Goal: Transaction & Acquisition: Purchase product/service

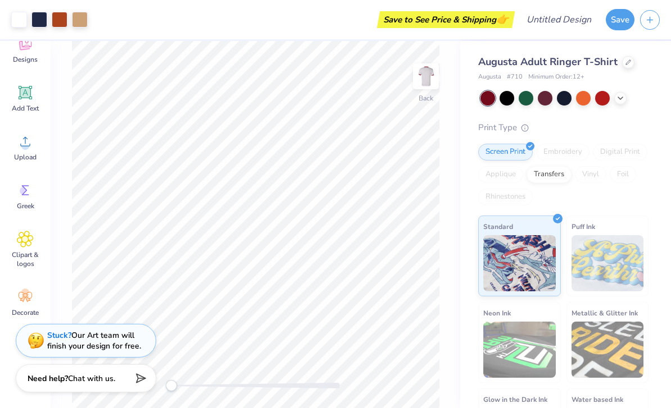
scroll to position [84, 0]
click at [649, 22] on icon "button" at bounding box center [650, 18] width 10 height 10
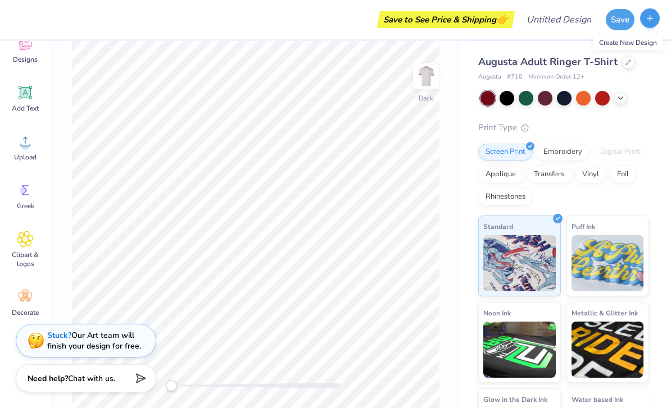
click at [651, 16] on icon "button" at bounding box center [650, 18] width 10 height 10
click at [653, 13] on button "button" at bounding box center [650, 18] width 20 height 20
click at [650, 17] on line "button" at bounding box center [650, 18] width 0 height 6
click at [613, 17] on button "Save" at bounding box center [619, 17] width 29 height 21
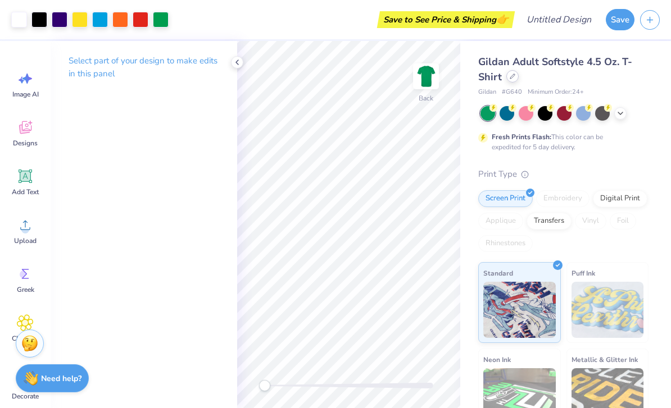
click at [518, 74] on div at bounding box center [512, 76] width 12 height 12
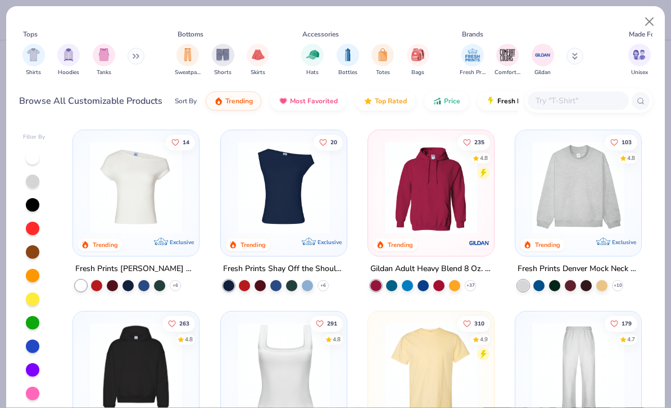
click at [432, 192] on img at bounding box center [430, 188] width 103 height 92
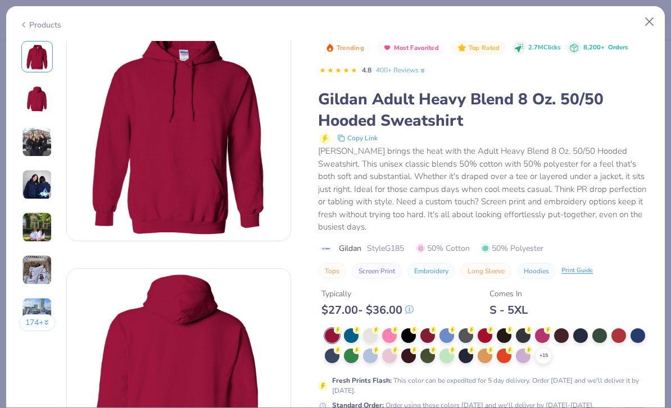
scroll to position [24, 0]
click at [407, 348] on div at bounding box center [408, 355] width 15 height 15
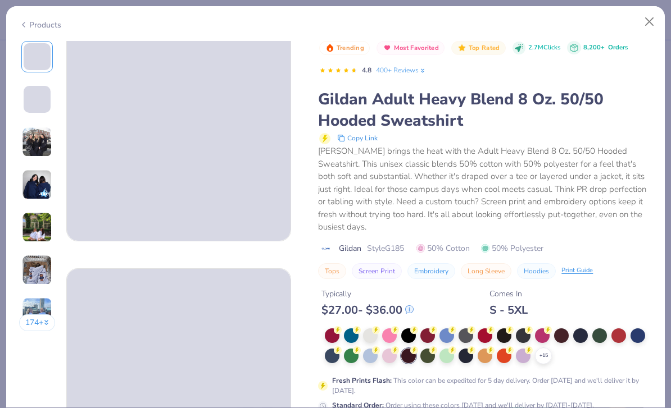
click at [407, 317] on span "Fresh Prints Flash Color" at bounding box center [409, 320] width 74 height 9
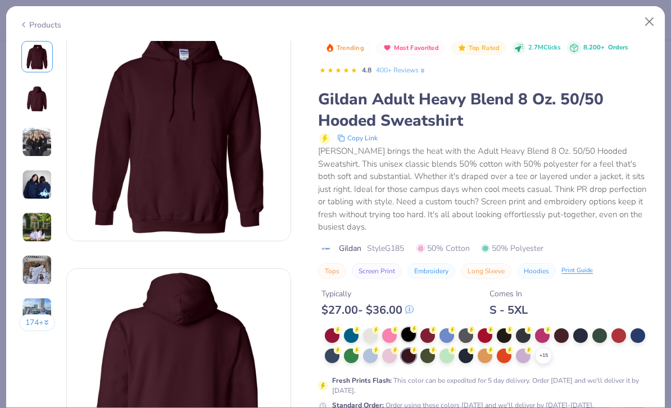
click at [410, 327] on div at bounding box center [408, 334] width 15 height 15
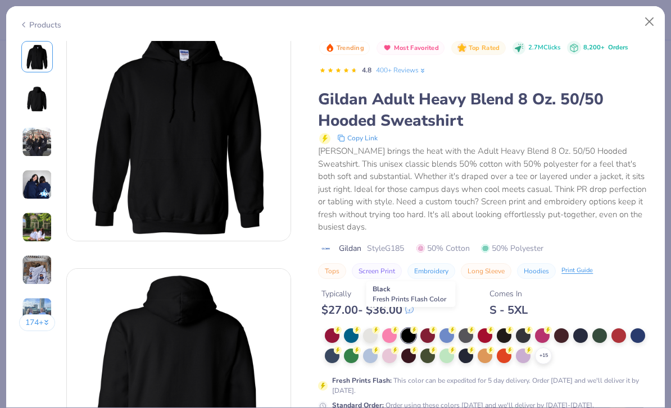
click at [412, 326] on circle at bounding box center [414, 330] width 8 height 8
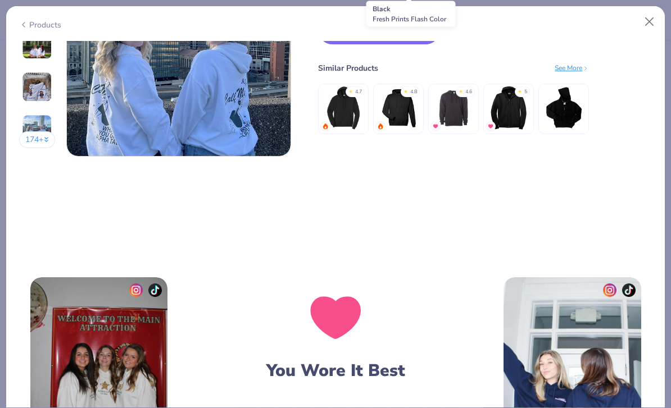
scroll to position [1514, 0]
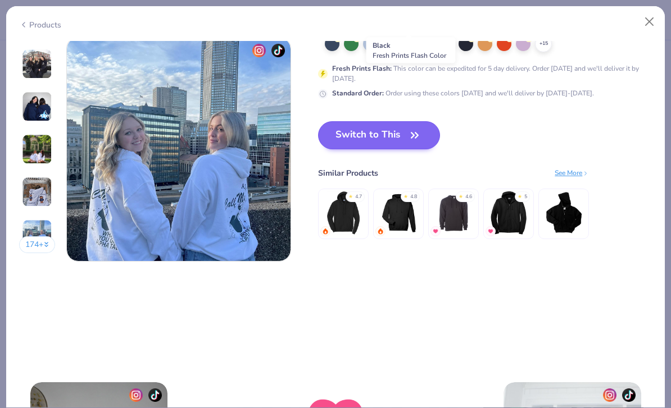
click at [403, 133] on button "Switch to This" at bounding box center [379, 135] width 122 height 28
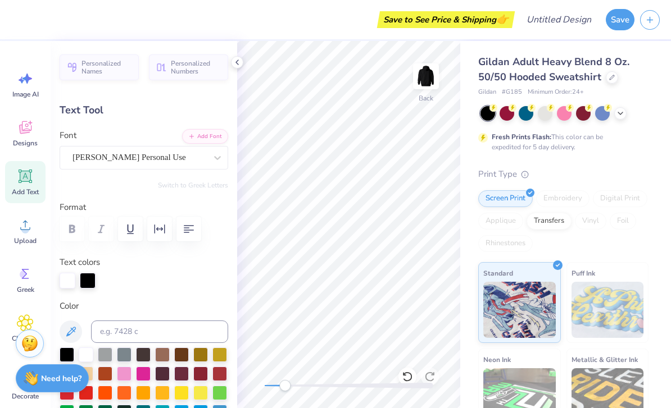
scroll to position [1, 1]
type textarea "NDHS"
click at [234, 57] on div at bounding box center [237, 62] width 12 height 12
type input "11.86"
type input "3.57"
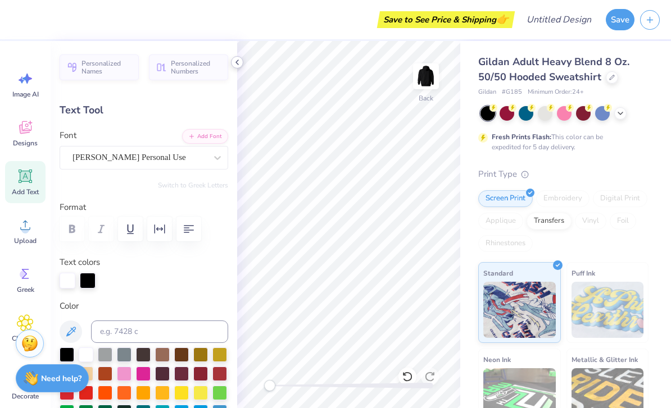
type input "11.04"
type input "3.33"
type input "1.57"
type input "8.07"
type input "1.09"
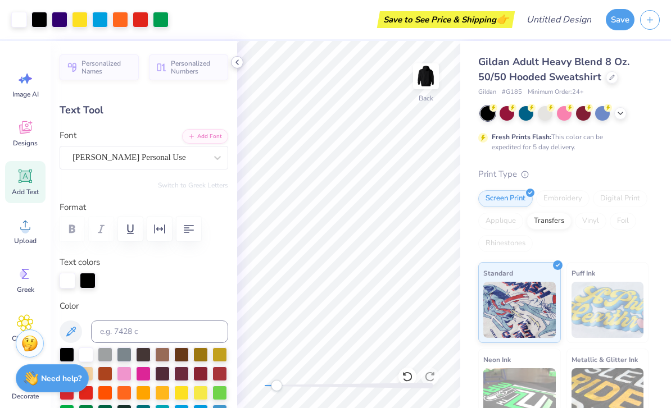
type input "6.03"
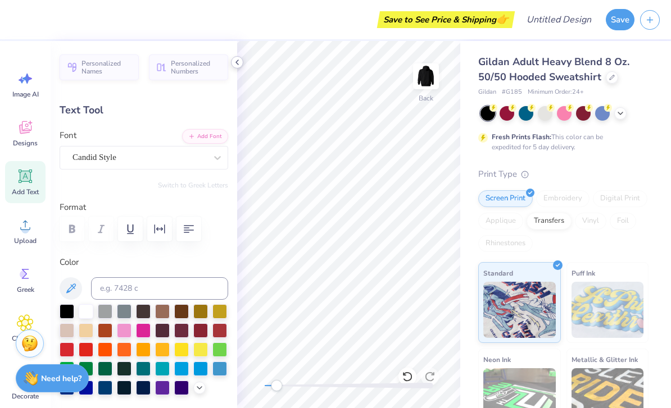
scroll to position [0, 1]
type textarea "'22234'22"
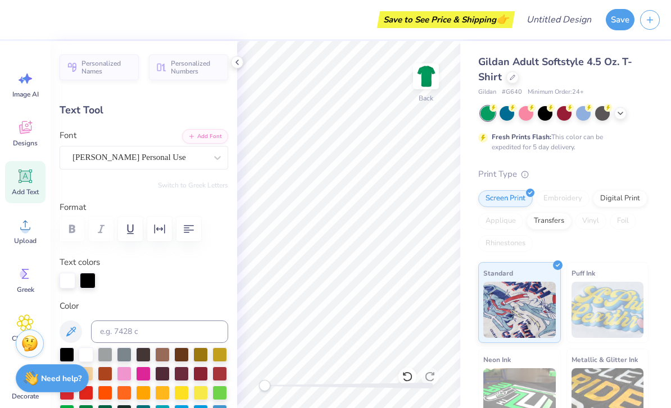
scroll to position [0, 1]
type textarea "NDHS"
type input "12.03"
type input "3.63"
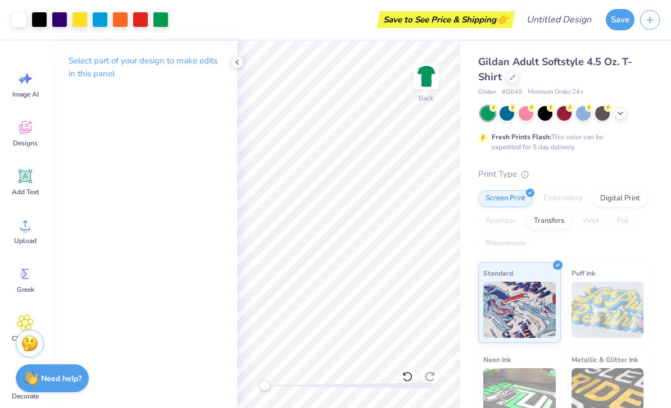
click at [625, 79] on div "Gildan Adult Softstyle 4.5 Oz. T-Shirt" at bounding box center [563, 69] width 170 height 30
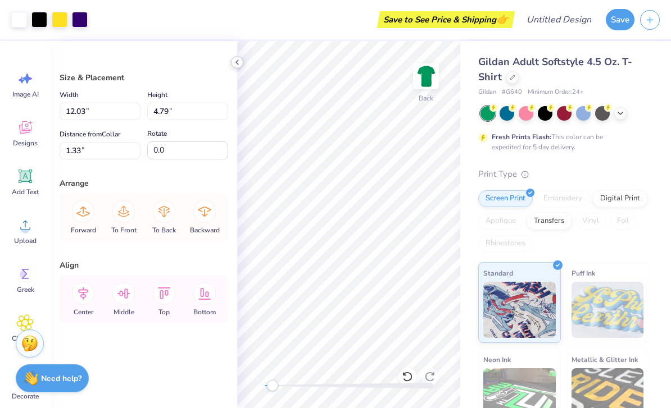
click at [235, 61] on icon at bounding box center [237, 62] width 9 height 9
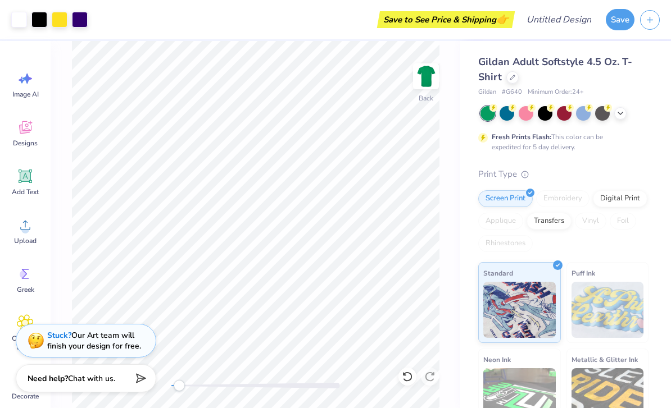
type input "10.52"
type input "4.19"
type input "1.53"
type input "11.50"
type input "4.58"
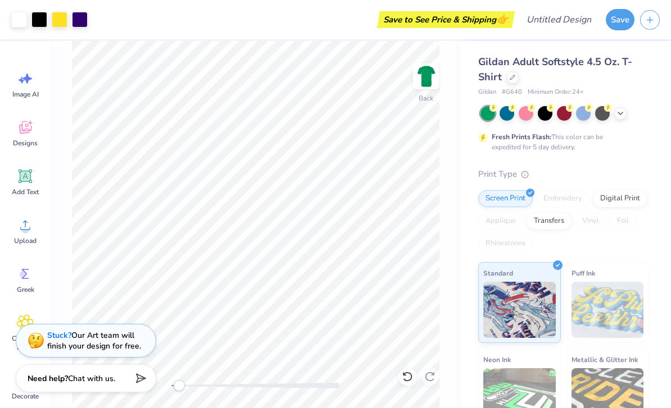
type input "1.34"
type input "11.72"
type input "4.67"
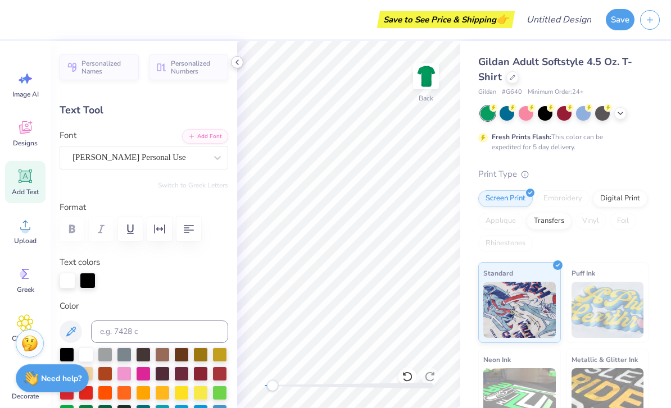
scroll to position [1, 1]
click at [407, 376] on icon at bounding box center [407, 376] width 11 height 11
click at [407, 380] on div at bounding box center [349, 385] width 168 height 11
type input "11.50"
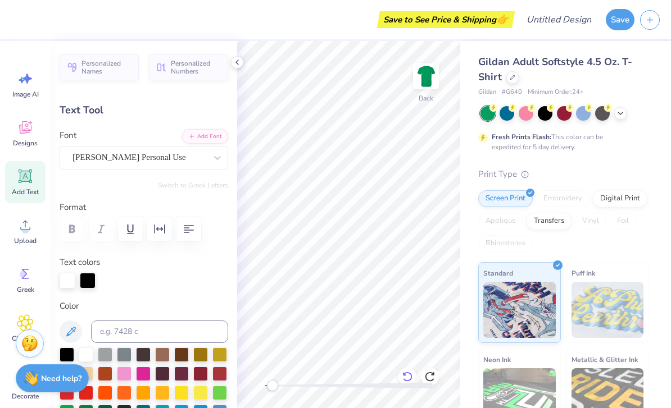
type input "3.46"
type input "2.53"
click at [411, 373] on icon at bounding box center [407, 376] width 11 height 11
type input "10.52"
type input "3.17"
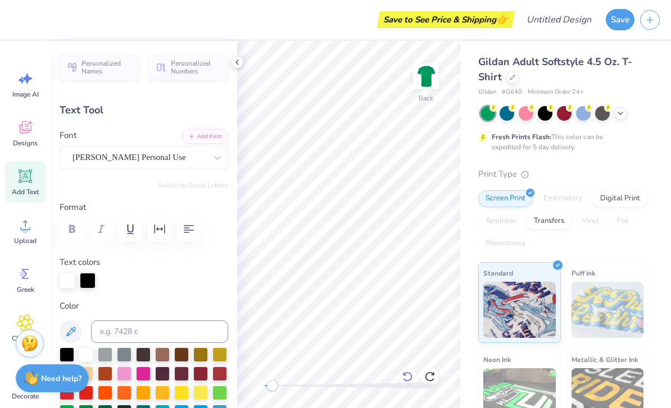
click at [412, 373] on icon at bounding box center [407, 376] width 11 height 11
type input "2.24"
click at [414, 372] on div at bounding box center [407, 377] width 18 height 18
type input "12.03"
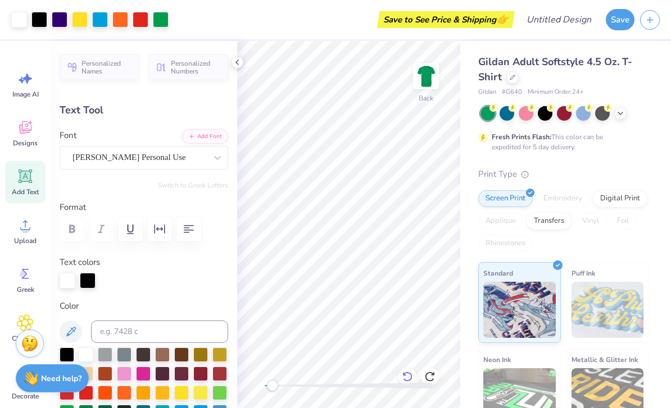
type input "3.63"
type input "2.37"
click at [414, 377] on div at bounding box center [407, 377] width 18 height 18
click at [409, 375] on icon at bounding box center [407, 376] width 11 height 11
click at [412, 370] on div at bounding box center [407, 377] width 18 height 18
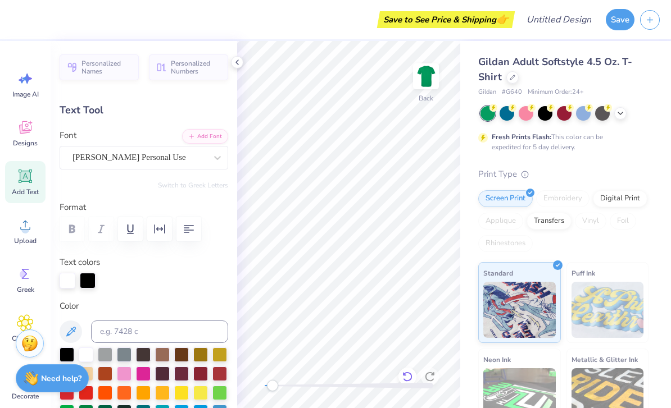
type textarea "NDHS"
type input "10.86"
type input "3.27"
type input "8.07"
type input "1.09"
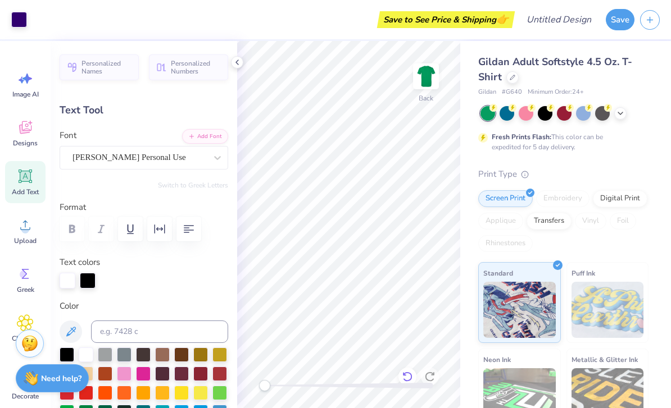
type input "6.85"
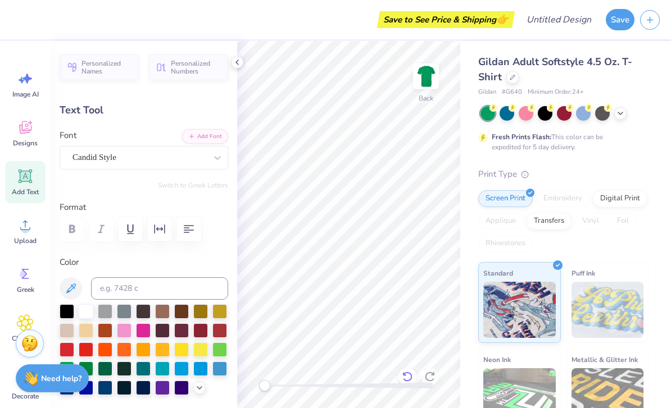
scroll to position [1, 0]
type textarea "'22234'22"
click at [402, 379] on icon at bounding box center [407, 376] width 11 height 11
click at [405, 375] on icon at bounding box center [404, 374] width 2 height 2
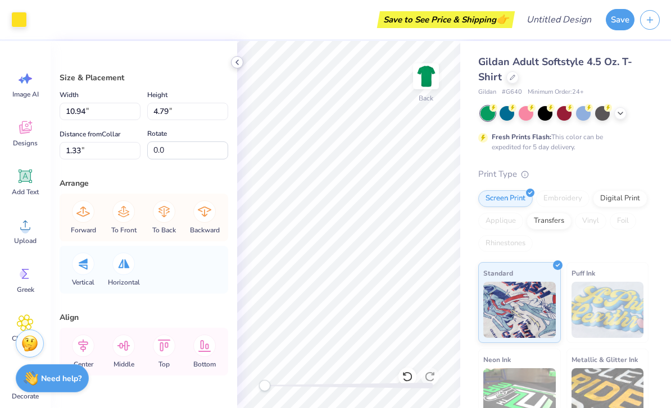
click at [233, 58] on icon at bounding box center [237, 62] width 9 height 9
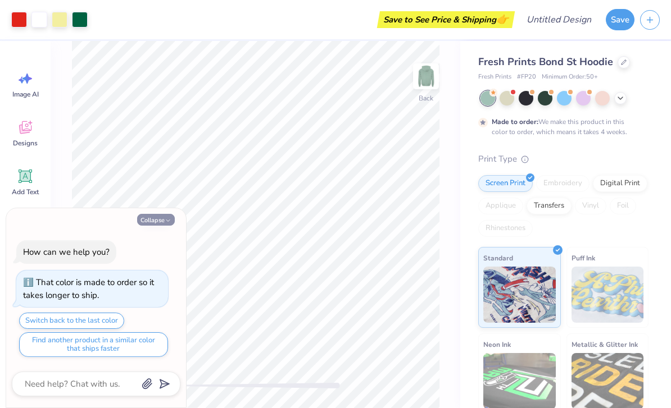
click at [170, 218] on icon "button" at bounding box center [168, 220] width 7 height 7
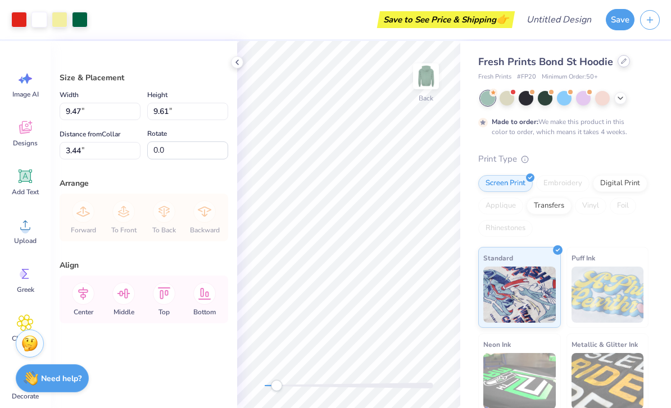
click at [621, 65] on div at bounding box center [623, 61] width 12 height 12
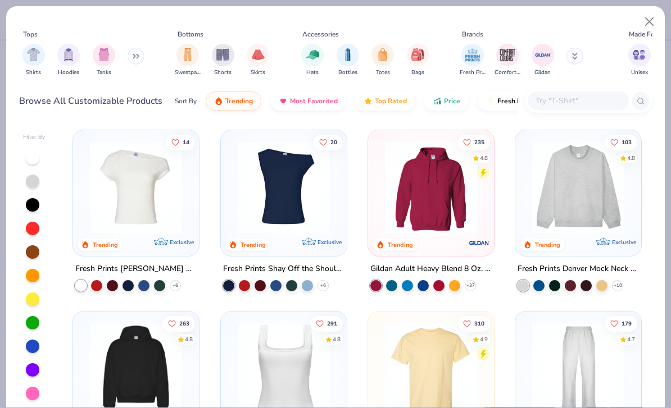
click at [449, 178] on img at bounding box center [430, 188] width 103 height 92
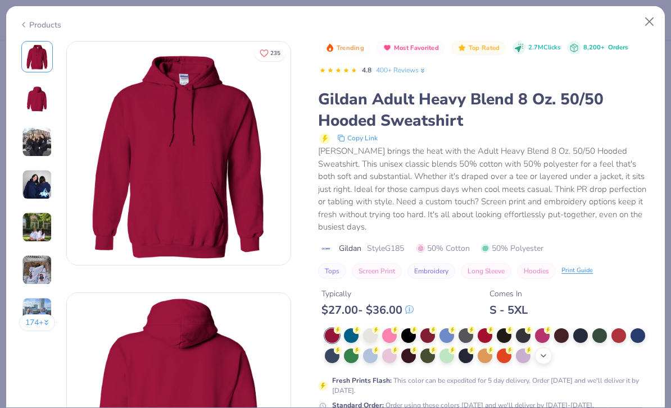
click at [543, 352] on icon at bounding box center [543, 356] width 9 height 9
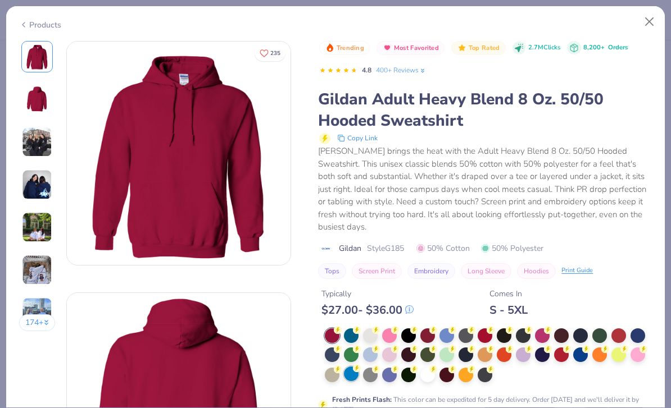
click at [351, 367] on div at bounding box center [351, 374] width 15 height 15
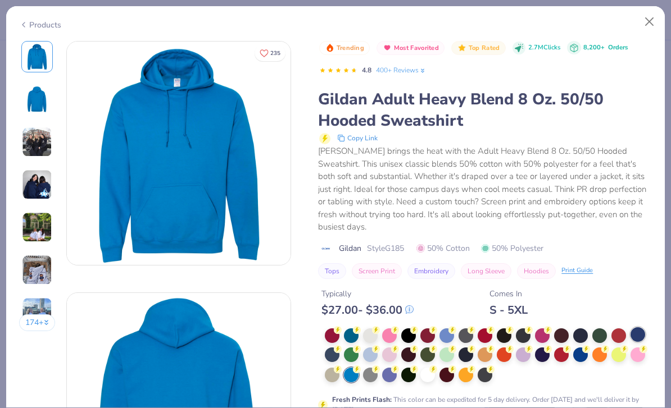
click at [641, 328] on div at bounding box center [637, 334] width 15 height 15
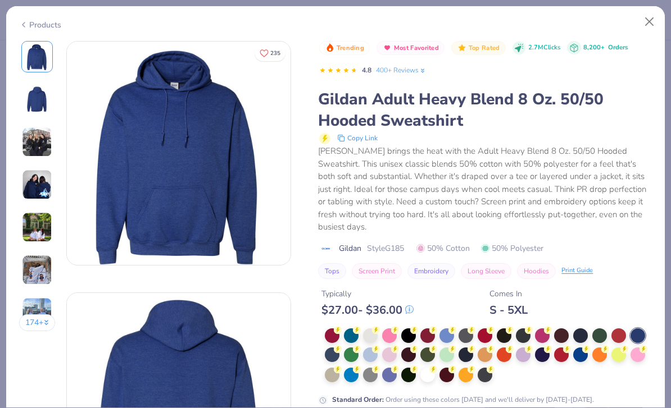
click at [424, 395] on div "Standard Order : Order using these colors today and we'll deliver by Oct 10-13." at bounding box center [463, 400] width 262 height 10
click at [408, 367] on div at bounding box center [408, 374] width 15 height 15
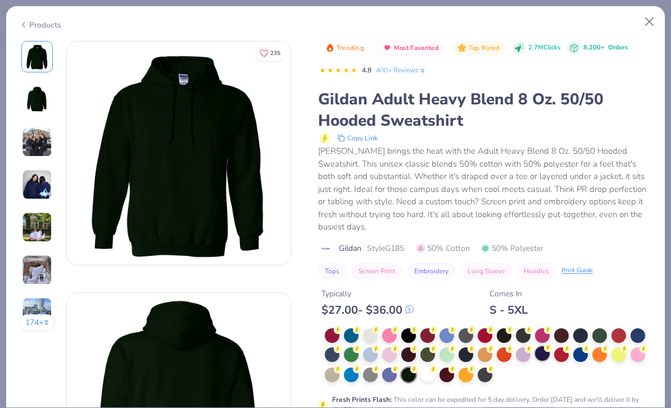
click at [545, 347] on div at bounding box center [542, 354] width 15 height 15
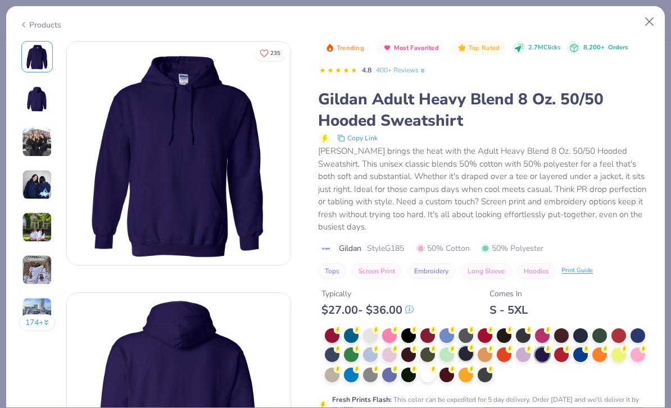
click at [462, 347] on div at bounding box center [465, 354] width 15 height 15
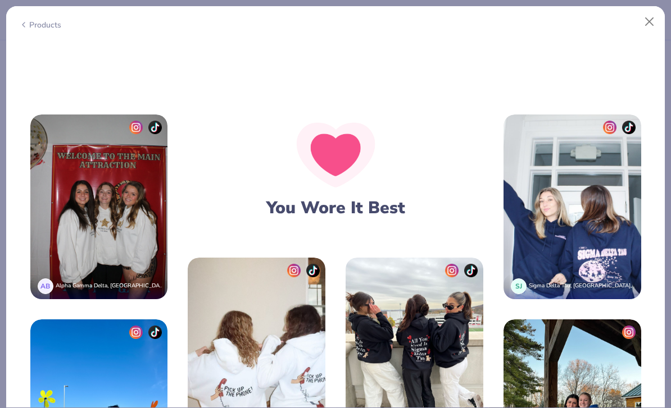
scroll to position [1530, 0]
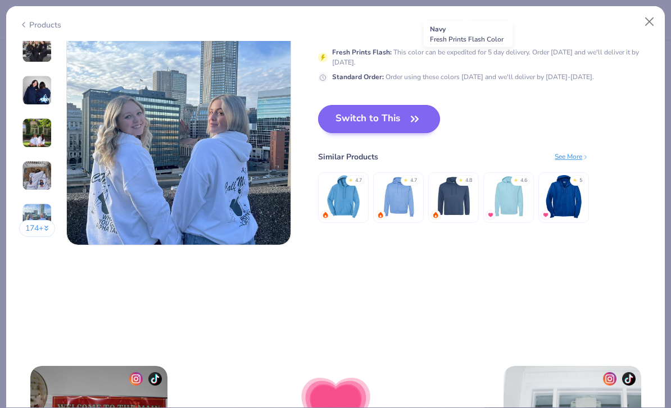
click at [405, 118] on button "Switch to This" at bounding box center [379, 119] width 122 height 28
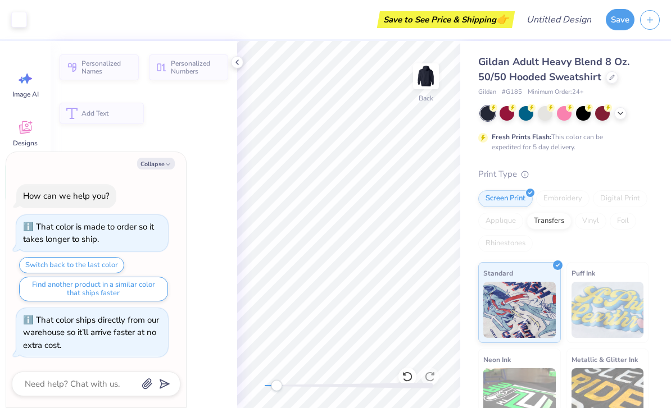
type textarea "x"
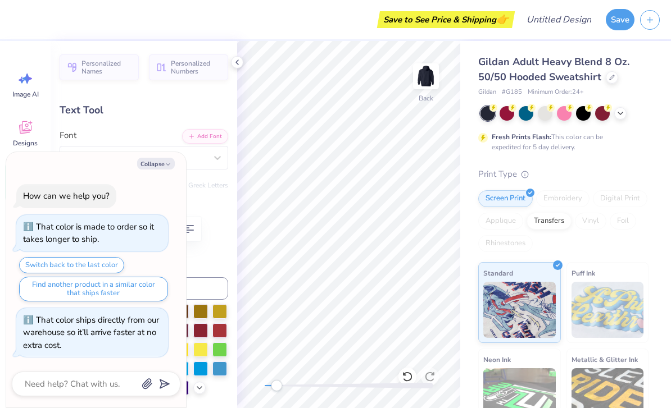
scroll to position [0, 1]
type textarea "D"
type textarea "NOTRE DAME HIGH SCHOOL"
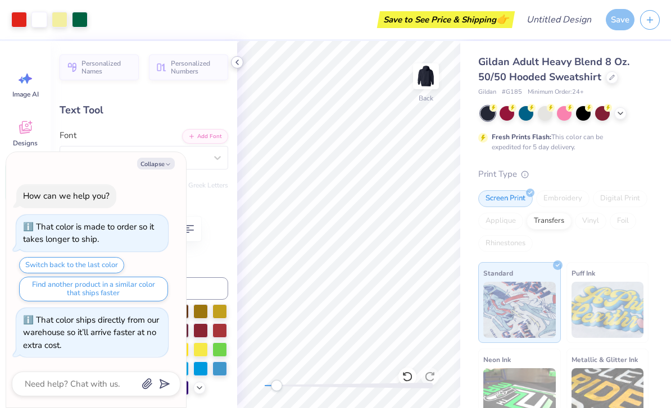
click at [235, 63] on icon at bounding box center [237, 62] width 9 height 9
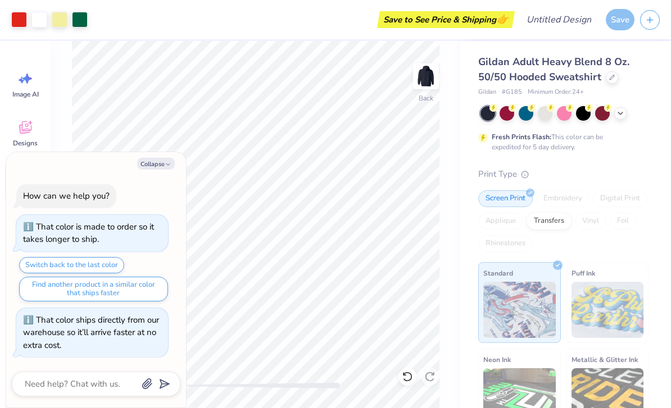
type textarea "x"
type input "15.47"
type input "7.74"
type input "0.54"
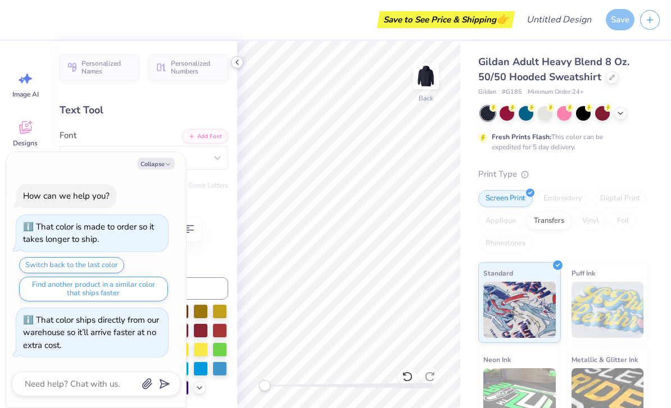
type textarea "x"
type input "9.59"
type input "4.80"
type textarea "x"
type input "9.89"
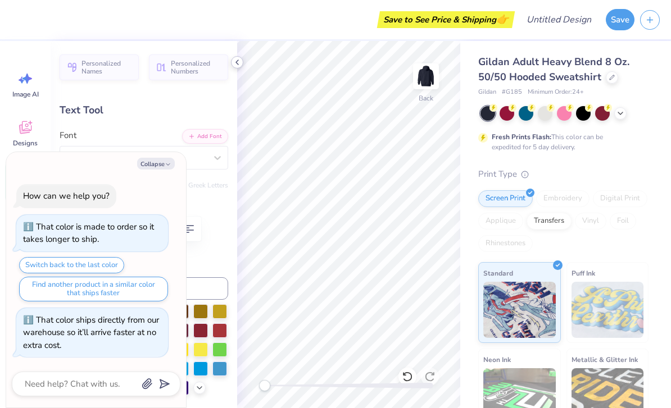
type input "4.95"
type input "1.67"
click at [177, 114] on div "Text Tool" at bounding box center [144, 110] width 168 height 15
click at [172, 162] on button "Collapse" at bounding box center [156, 164] width 38 height 12
type textarea "x"
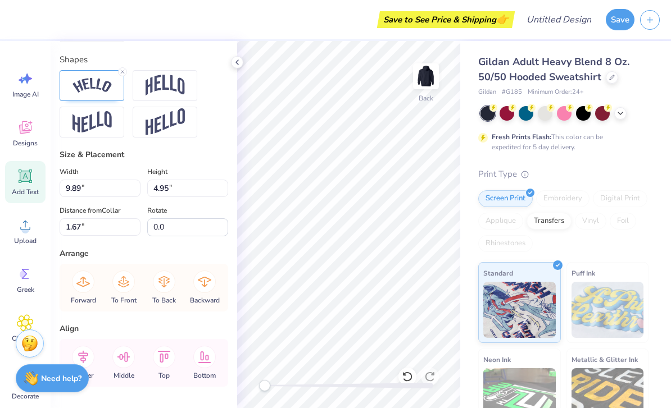
scroll to position [487, 0]
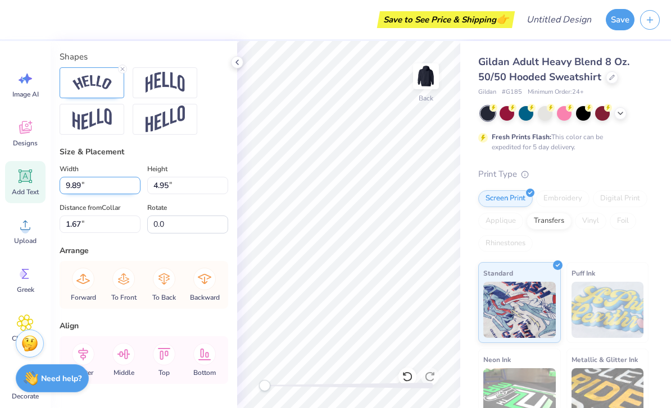
click at [80, 187] on input "9.89" at bounding box center [100, 185] width 81 height 17
type input "9.00"
type input "4.50"
type input "1.89"
type input "9"
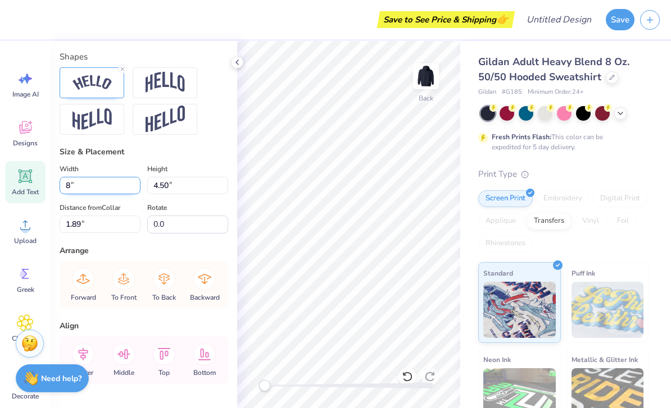
type input "8.00"
type input "4.00"
type input "2.14"
type input "8.86"
type input "4.43"
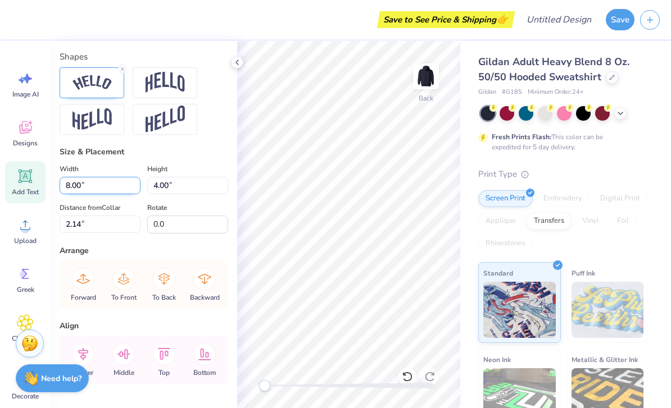
type input "1.71"
click at [191, 188] on input "4.43" at bounding box center [187, 185] width 81 height 17
type input "4.00"
type input "7.99"
type input "1.89"
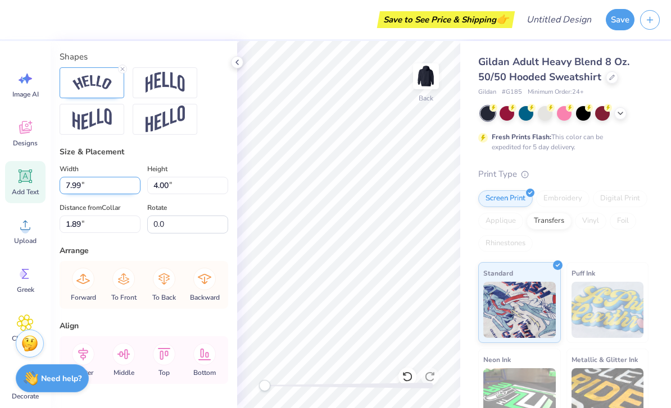
click at [82, 188] on input "7.99" at bounding box center [100, 185] width 81 height 17
type input "7"
type input "7.56"
type input "3.78"
type input "1.99"
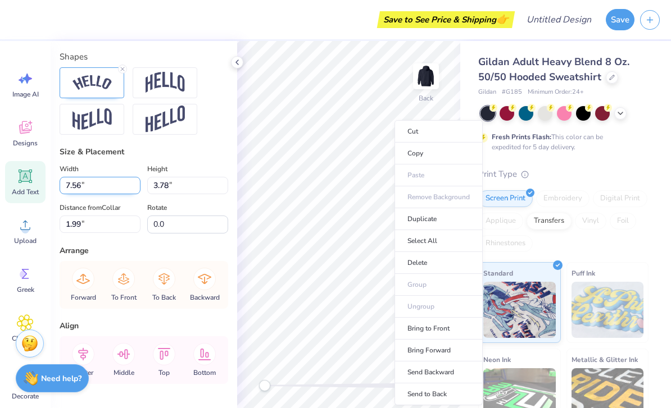
type input "7.86"
type input "3.93"
type input "2.03"
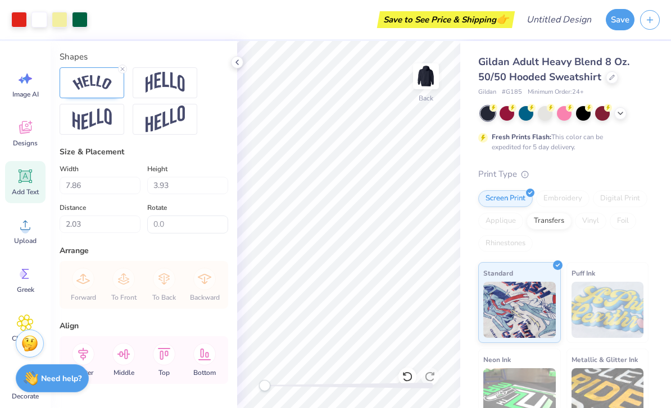
click at [362, 16] on div "Save to See Price & Shipping 👉" at bounding box center [302, 19] width 418 height 39
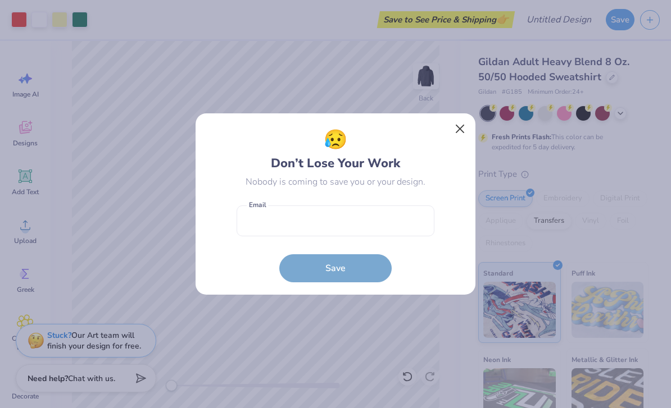
click at [463, 129] on button "Close" at bounding box center [459, 129] width 21 height 21
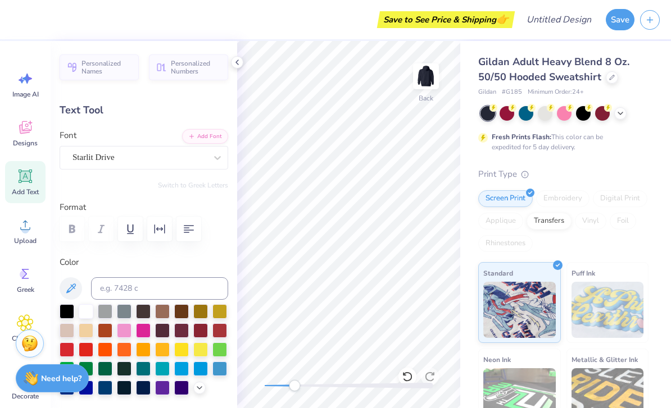
scroll to position [1, 1]
type textarea "M"
type textarea "NDHS"
type input "8.78"
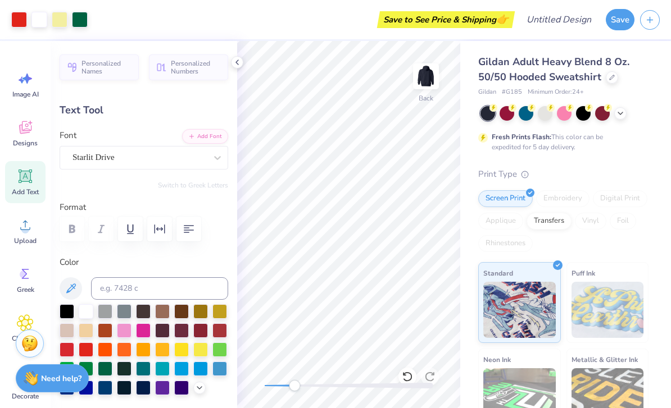
type input "2.83"
type input "8.18"
click at [650, 117] on div "Gildan Adult Heavy Blend 8 Oz. 50/50 Hooded Sweatshirt Gildan # G185 Minimum Or…" at bounding box center [565, 278] width 211 height 475
type input "7.86"
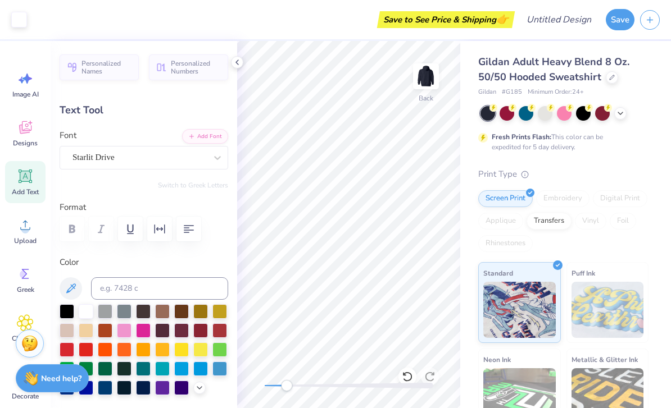
type input "3.93"
type input "1.88"
type input "8.78"
type input "2.83"
type input "8.18"
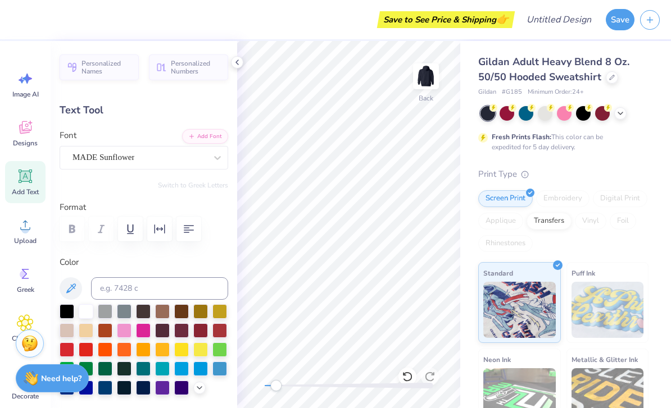
type input "3.11"
type input "0.47"
type input "10.29"
type textarea "F"
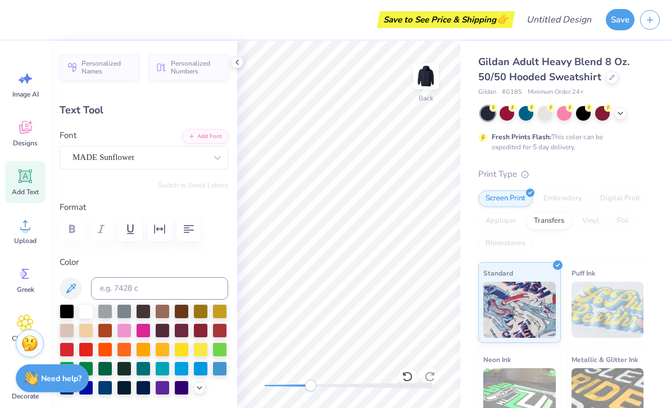
scroll to position [1, 0]
type textarea "2025"
type input "1.33"
type input "0.46"
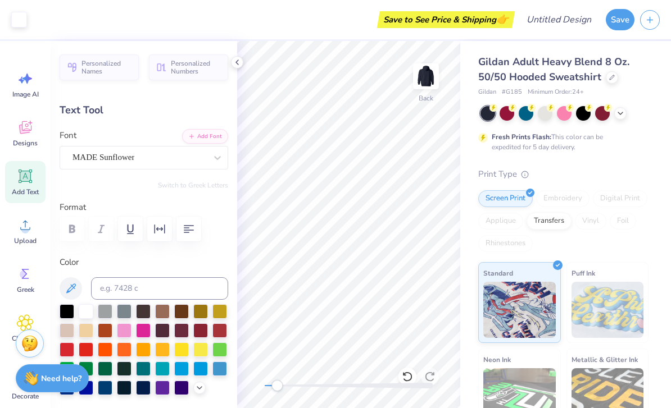
type input "10.22"
type input "1.43"
type input "0.50"
type input "8.78"
type input "2.83"
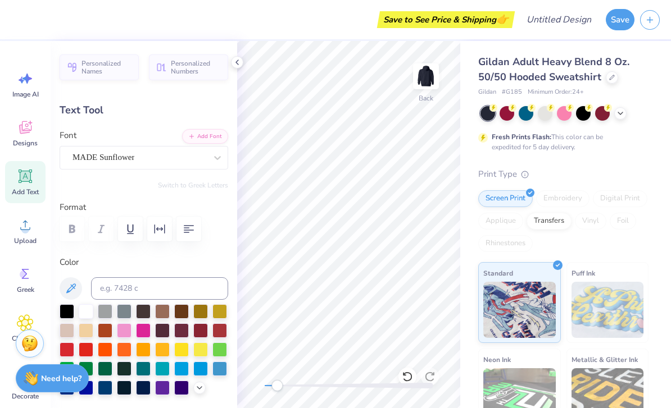
type input "5.83"
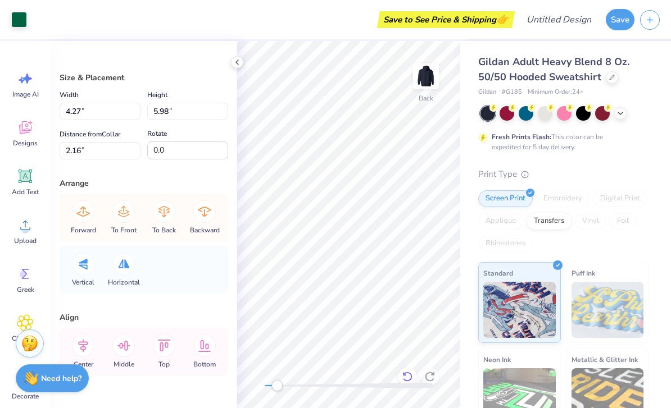
click at [407, 375] on icon at bounding box center [407, 376] width 11 height 11
type input "3.11"
click at [411, 379] on icon at bounding box center [407, 377] width 10 height 10
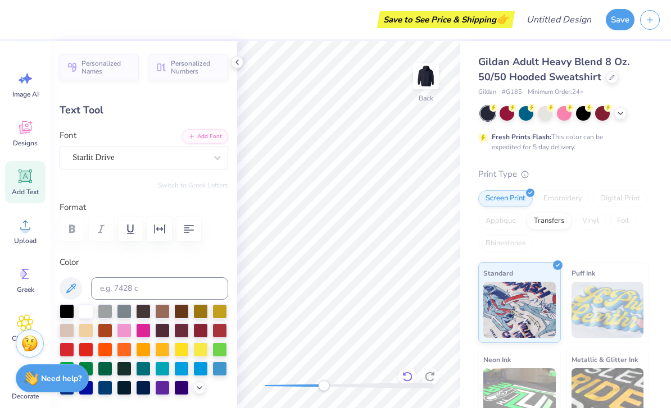
type input "3.17"
type input "0.59"
type input "8.14"
type input "8.78"
type input "2.83"
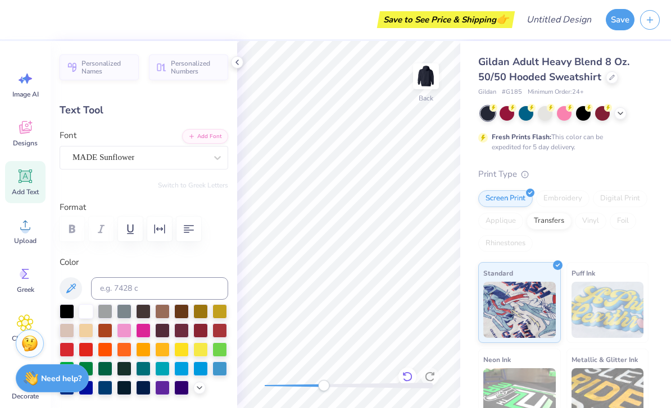
type input "8.43"
type input "3.17"
type input "0.59"
type input "8.14"
type input "8.78"
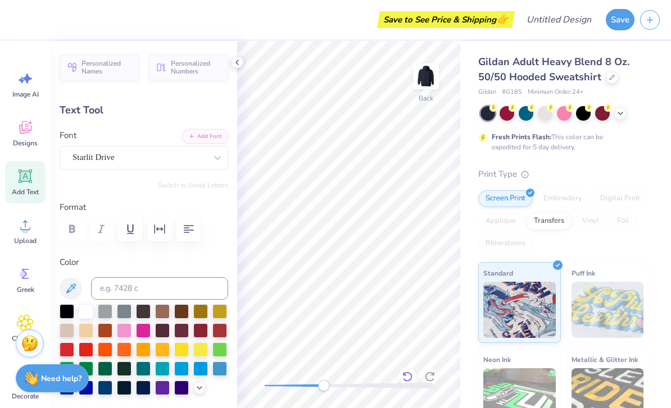
type input "2.83"
type input "8.43"
type input "3.17"
type input "0.59"
type input "8.14"
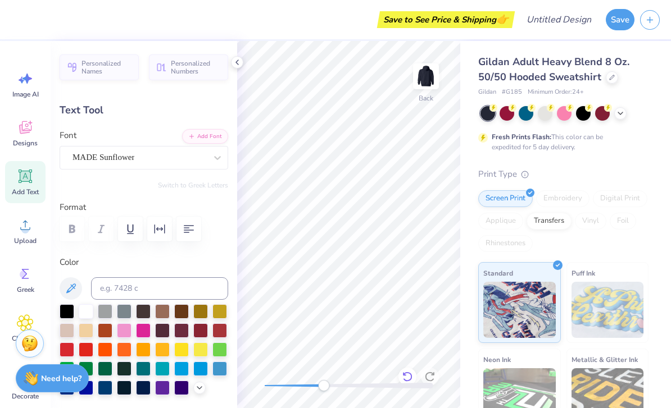
scroll to position [1, 2]
type textarea "EST. 1934"
type input "8.78"
type input "2.83"
type input "8.43"
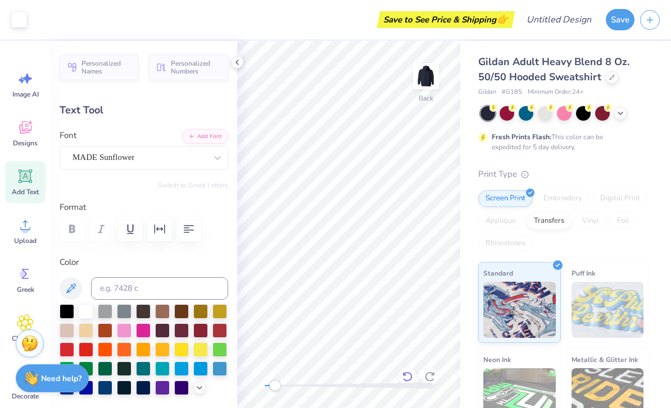
type input "1.43"
type input "0.50"
type input "12.12"
type input "8.78"
type input "2.83"
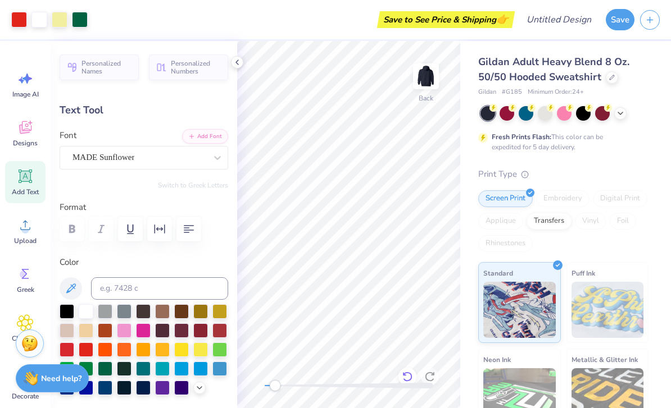
type input "8.43"
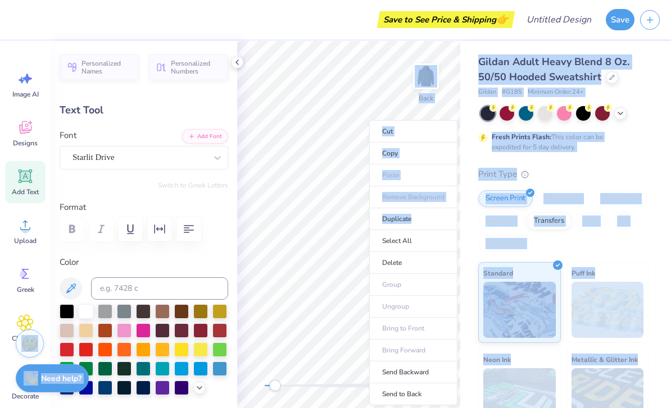
click at [669, 125] on div "Gildan Adult Heavy Blend 8 Oz. 50/50 Hooded Sweatshirt Gildan # G185 Minimum Or…" at bounding box center [565, 278] width 211 height 475
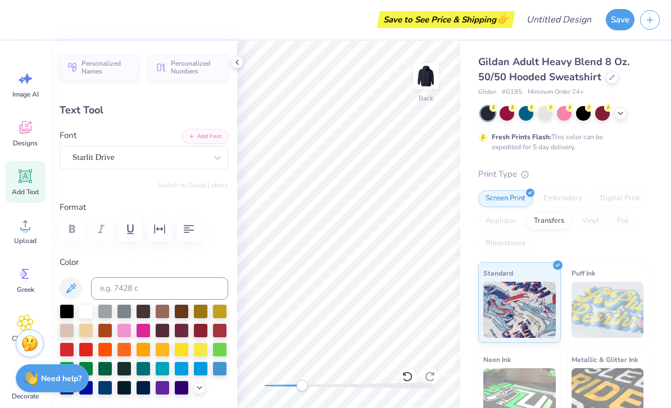
type input "1.43"
type input "0.50"
type input "10.76"
type input "1.22"
type input "0.43"
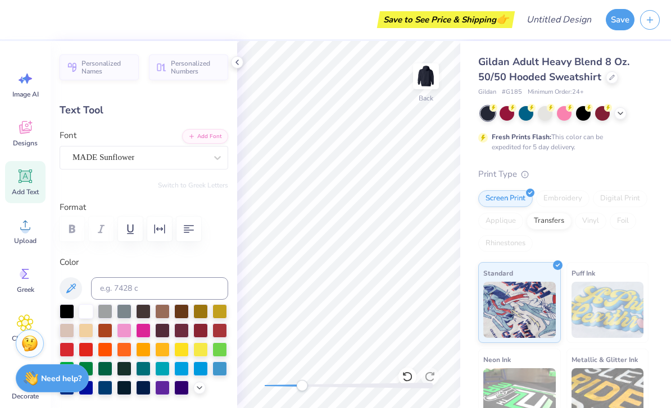
type input "0.93"
type input "0.32"
click at [636, 162] on div "Gildan Adult Heavy Blend 8 Oz. 50/50 Hooded Sweatshirt Gildan # G185 Minimum Or…" at bounding box center [563, 285] width 170 height 462
type input "8.78"
type input "2.83"
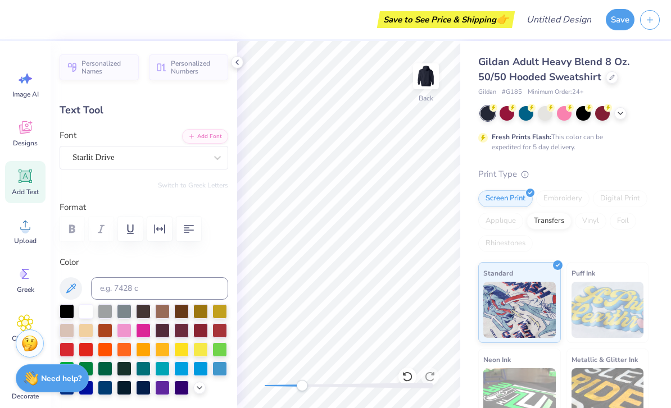
scroll to position [0, 1]
type input "8.43"
type input "0.93"
type input "0.32"
type input "10.76"
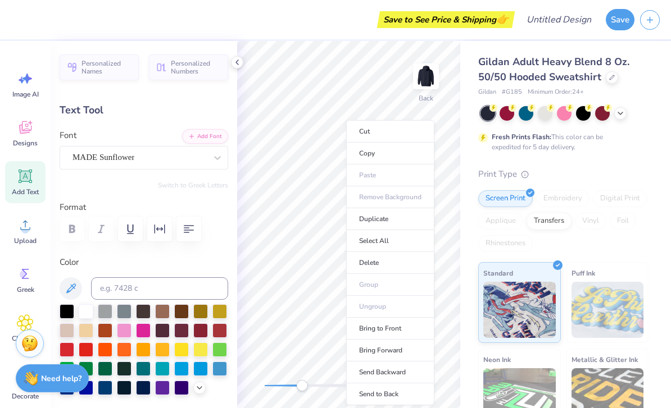
type input "0.90"
type input "0.31"
type input "10.51"
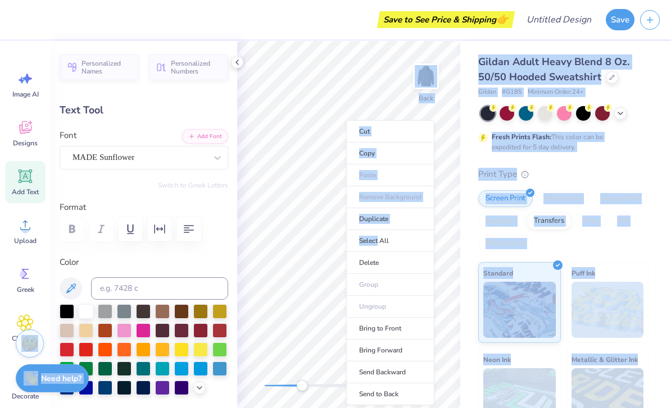
click at [614, 168] on div "Print Type" at bounding box center [563, 174] width 170 height 13
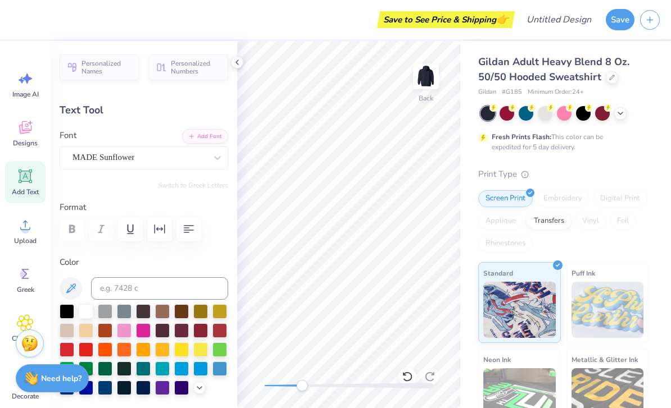
type input "8.78"
type input "2.83"
type input "7.02"
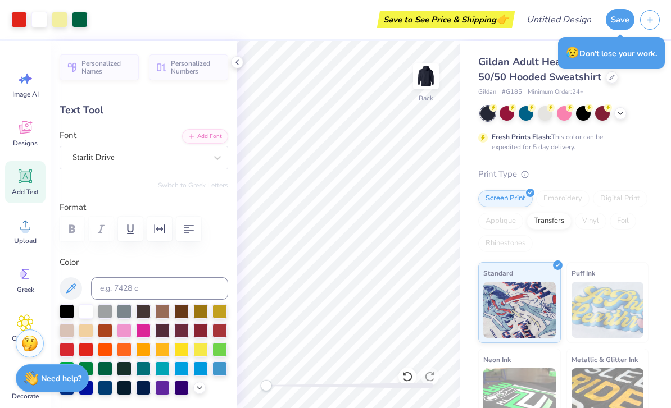
click at [649, 168] on div "Gildan Adult Heavy Blend 8 Oz. 50/50 Hooded Sweatshirt Gildan # G185 Minimum Or…" at bounding box center [565, 278] width 211 height 475
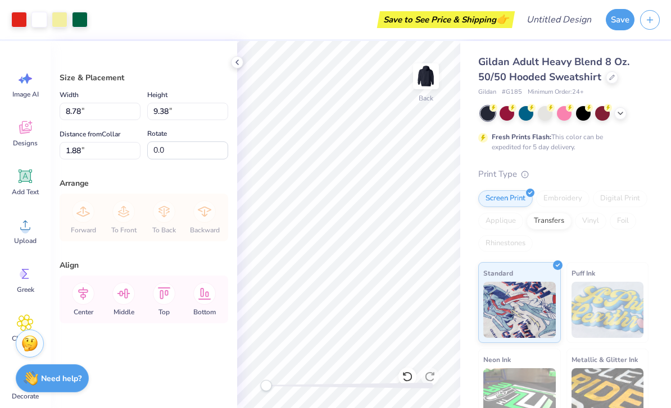
type input "3.00"
click at [645, 166] on div "Gildan Adult Heavy Blend 8 Oz. 50/50 Hooded Sweatshirt Gildan # G185 Minimum Or…" at bounding box center [563, 285] width 170 height 462
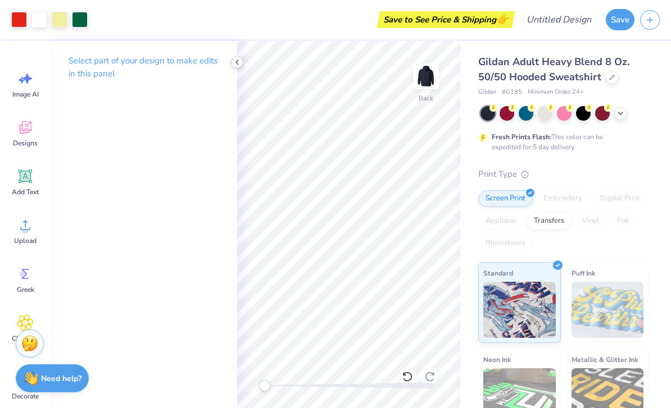
click at [241, 60] on div at bounding box center [237, 62] width 12 height 12
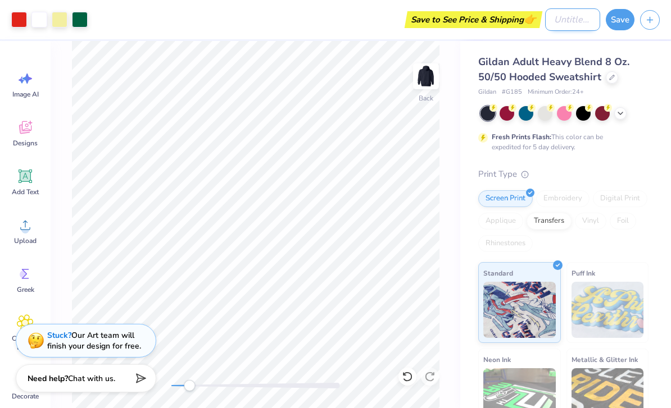
click at [575, 13] on input "Design Title" at bounding box center [572, 19] width 55 height 22
type input "NDHS SNOW GLOBE"
click at [621, 22] on button "Save" at bounding box center [619, 17] width 29 height 21
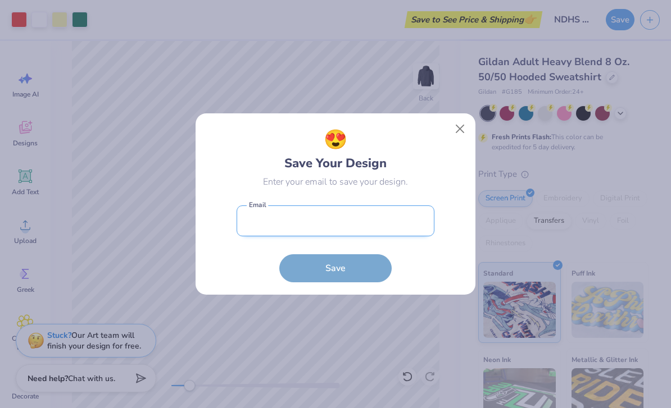
click at [375, 222] on input "email" at bounding box center [335, 221] width 198 height 31
type input "S"
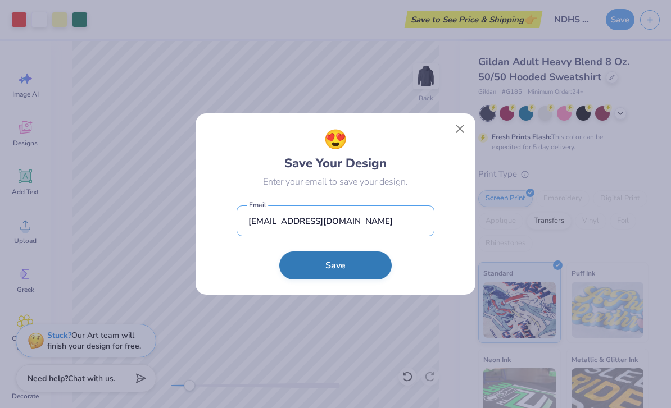
type input "smeckert2009@icloud.com"
click at [367, 267] on button "Save" at bounding box center [335, 266] width 112 height 28
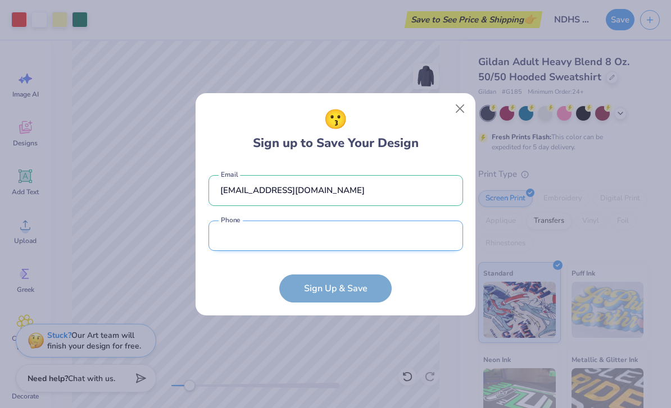
click at [371, 229] on input "tel" at bounding box center [335, 236] width 254 height 31
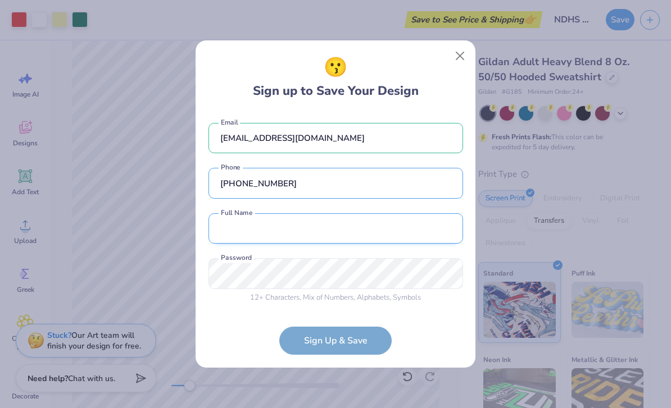
type input "(314) 285-2916"
click at [358, 232] on input "text" at bounding box center [335, 228] width 254 height 31
type input "Sophie Eckert"
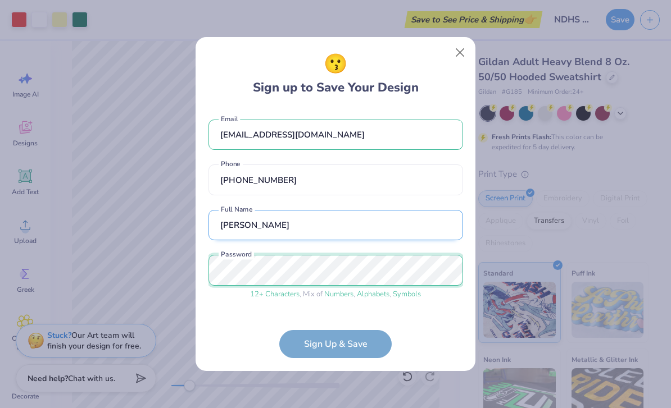
scroll to position [35, 0]
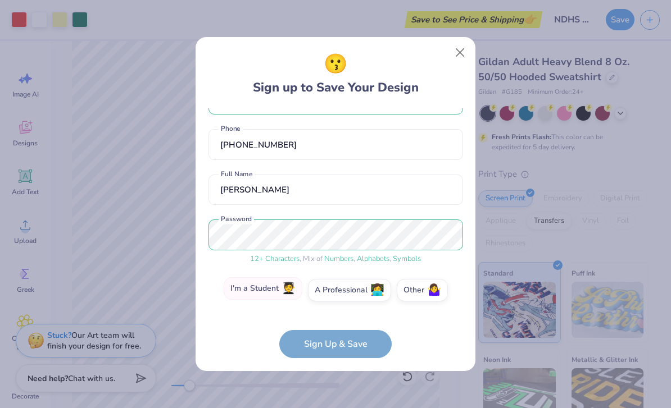
click at [272, 297] on label "I'm a Student 🧑‍🎓" at bounding box center [263, 288] width 79 height 22
click at [332, 325] on input "I'm a Student 🧑‍🎓" at bounding box center [335, 328] width 7 height 7
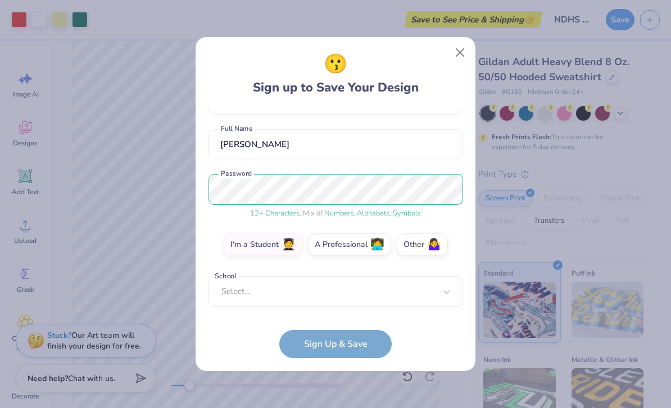
scroll to position [81, 0]
click at [419, 338] on form "smeckert2009@icloud.com Email (314) 285-2916 Phone Sophie Eckert Full Name 12 +…" at bounding box center [335, 233] width 254 height 250
click at [364, 348] on form "smeckert2009@icloud.com Email (314) 285-2916 Phone Sophie Eckert Full Name 12 +…" at bounding box center [335, 233] width 254 height 250
click at [358, 343] on form "smeckert2009@icloud.com Email (314) 285-2916 Phone Sophie Eckert Full Name 12 +…" at bounding box center [335, 233] width 254 height 250
click at [429, 247] on span "🤷‍♀️" at bounding box center [434, 243] width 14 height 13
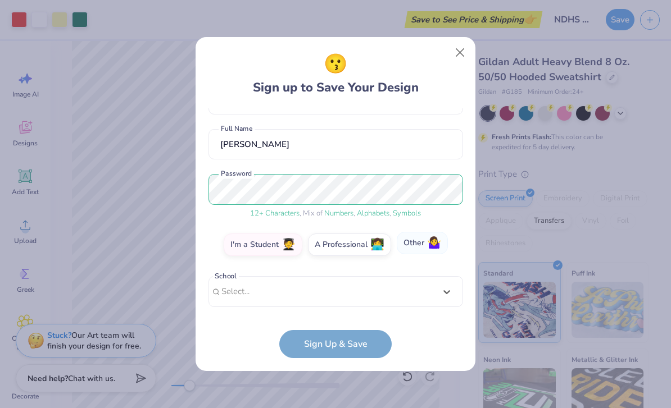
click at [339, 325] on input "Other 🤷‍♀️" at bounding box center [335, 328] width 7 height 7
click at [357, 343] on form "smeckert2009@icloud.com Email (314) 285-2916 Phone Sophie Eckert Full Name 12 +…" at bounding box center [335, 233] width 254 height 250
click at [347, 348] on form "smeckert2009@icloud.com Email (314) 285-2916 Phone Sophie Eckert Full Name 12 +…" at bounding box center [335, 233] width 254 height 250
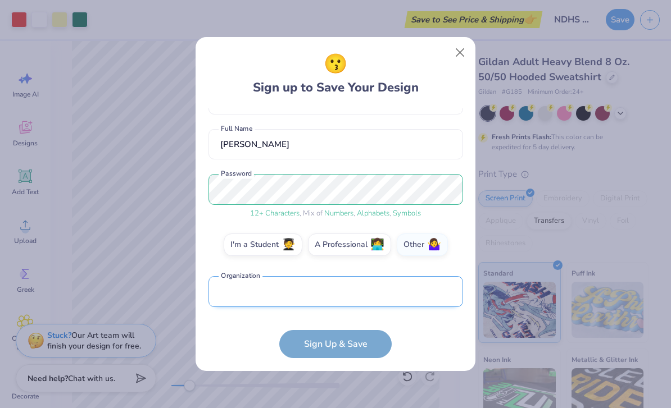
click at [346, 292] on input "text" at bounding box center [335, 291] width 254 height 31
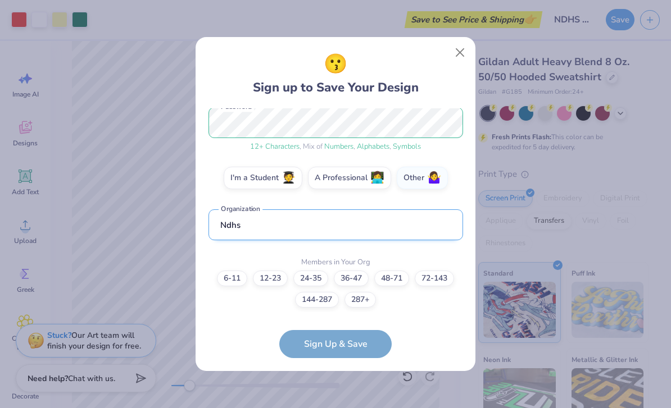
type input "NDHs"
click at [242, 226] on input "NDHs" at bounding box center [335, 224] width 254 height 31
click at [358, 227] on input "NDHs" at bounding box center [335, 224] width 254 height 31
click at [438, 228] on input "NDHs" at bounding box center [335, 224] width 254 height 31
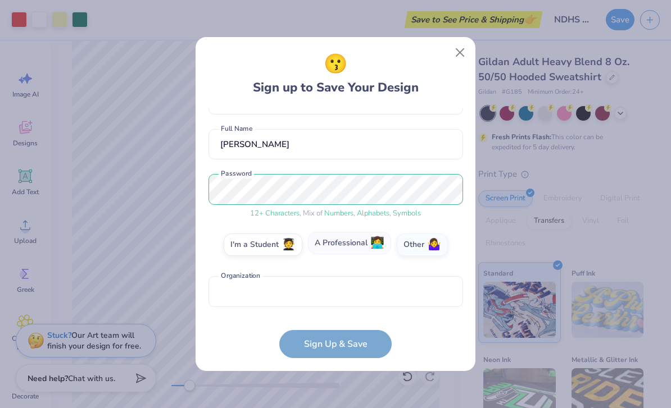
click at [374, 243] on span "👩‍💻" at bounding box center [377, 243] width 14 height 13
click at [339, 325] on input "A Professional 👩‍💻" at bounding box center [335, 328] width 7 height 7
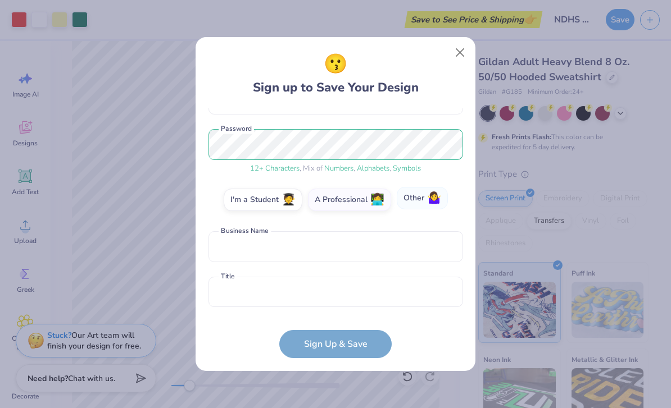
click at [422, 197] on label "Other 🤷‍♀️" at bounding box center [422, 198] width 51 height 22
click at [339, 325] on input "Other 🤷‍♀️" at bounding box center [335, 328] width 7 height 7
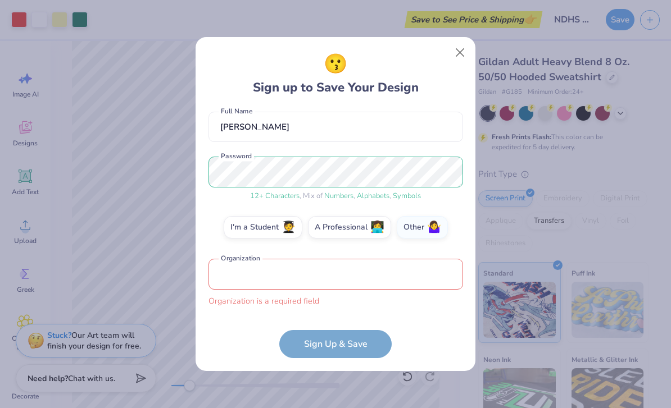
click at [393, 275] on input "text" at bounding box center [335, 274] width 254 height 31
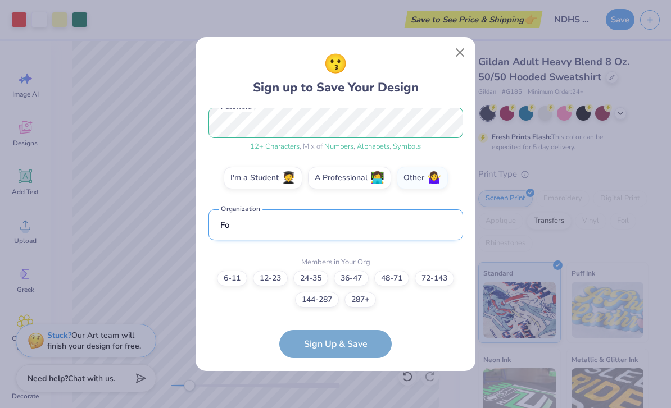
type input "F"
type input "Me"
click at [226, 275] on label "6-11" at bounding box center [232, 277] width 30 height 16
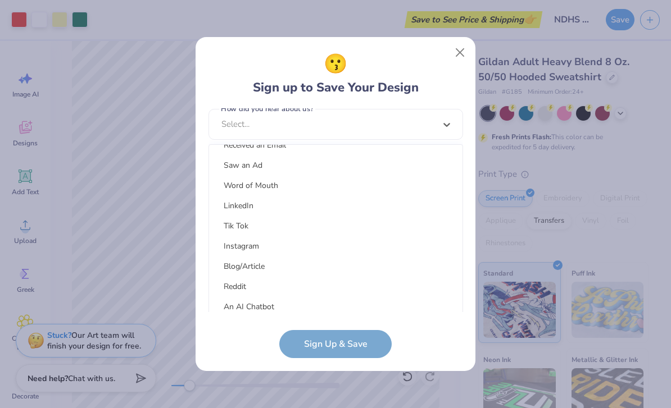
scroll to position [107, 0]
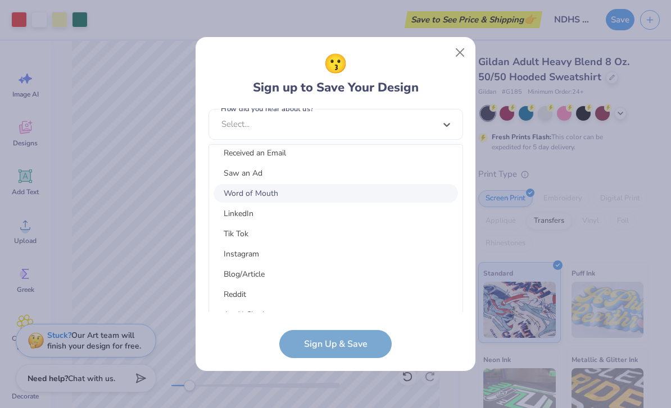
click at [314, 195] on div "Word of Mouth" at bounding box center [335, 193] width 244 height 19
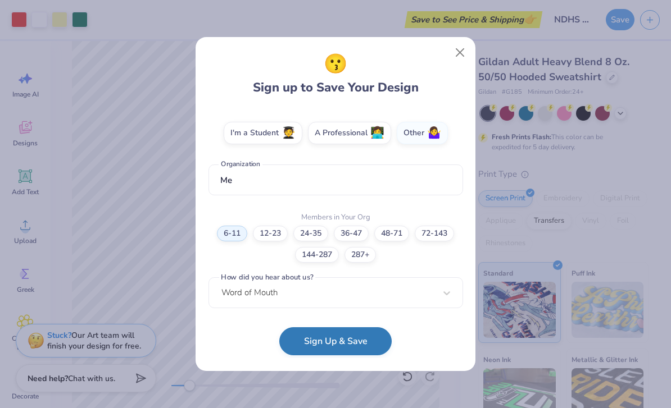
click at [370, 347] on button "Sign Up & Save" at bounding box center [335, 341] width 112 height 28
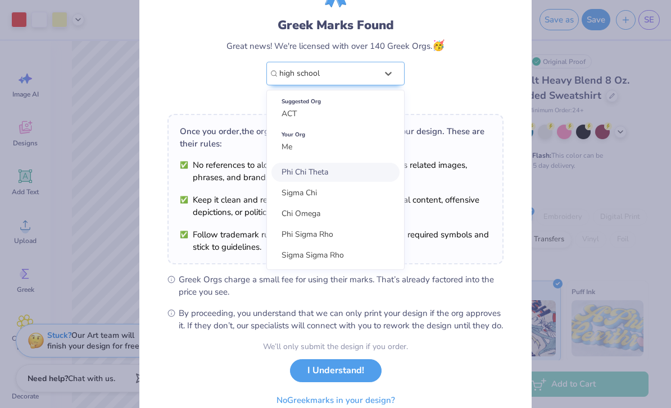
scroll to position [61, 0]
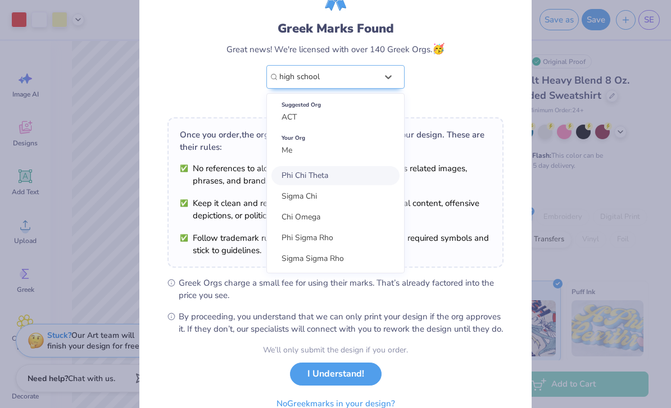
type input "high school"
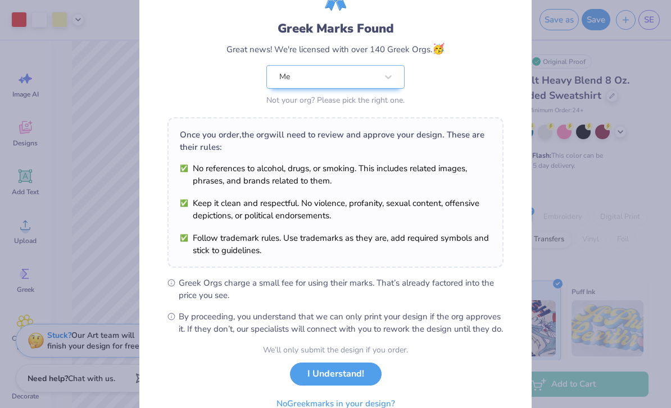
click at [405, 371] on div "We’ll only submit the design if you order. I Understand! No Greek marks in your…" at bounding box center [335, 379] width 145 height 71
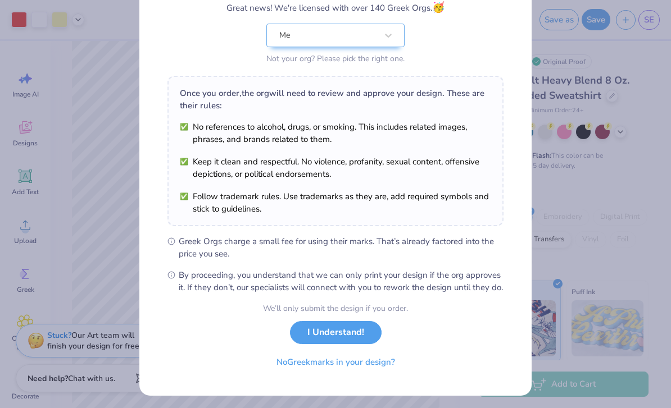
scroll to position [115, 0]
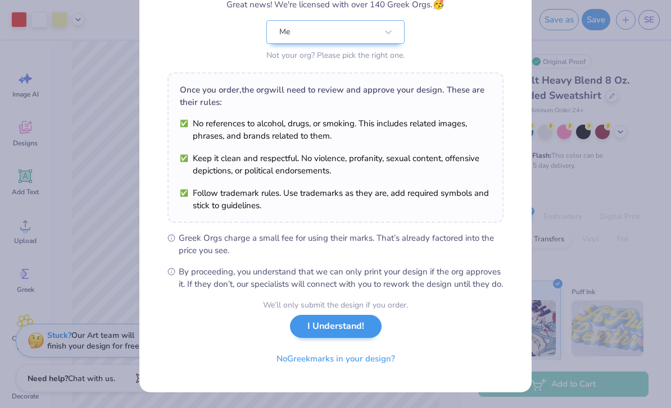
click at [364, 329] on button "I Understand!" at bounding box center [336, 326] width 92 height 23
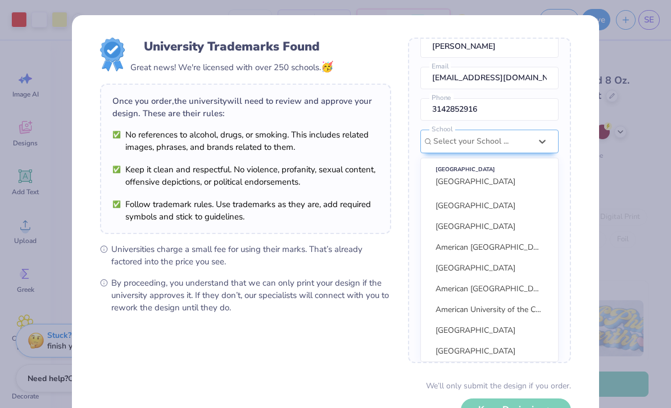
scroll to position [813, 0]
click at [375, 347] on form "University Trademarks Found Great news! We're licensed with over 250 schools. 🥳…" at bounding box center [335, 244] width 471 height 413
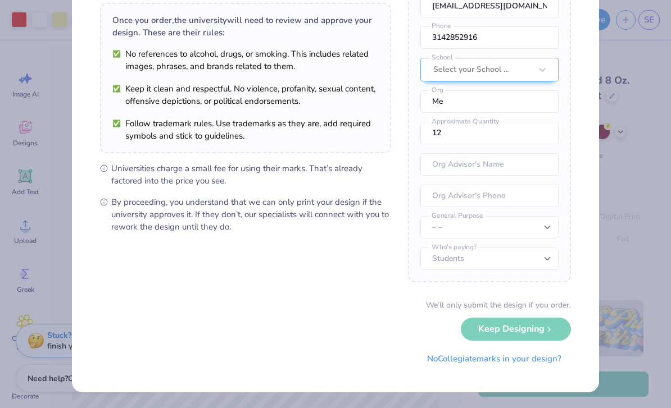
scroll to position [80, 0]
click at [548, 363] on button "No Collegiate marks in your design?" at bounding box center [493, 356] width 153 height 23
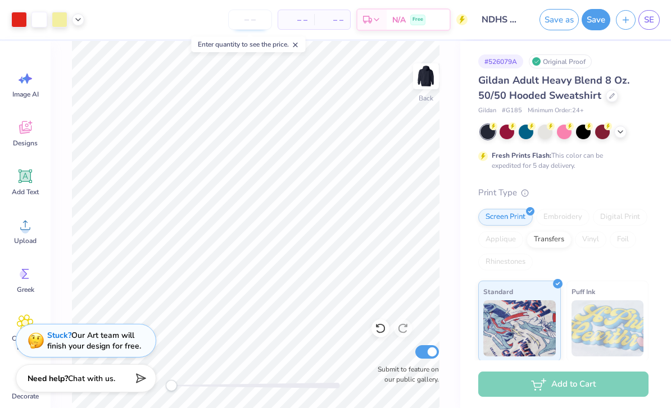
click at [259, 22] on input "number" at bounding box center [250, 20] width 44 height 20
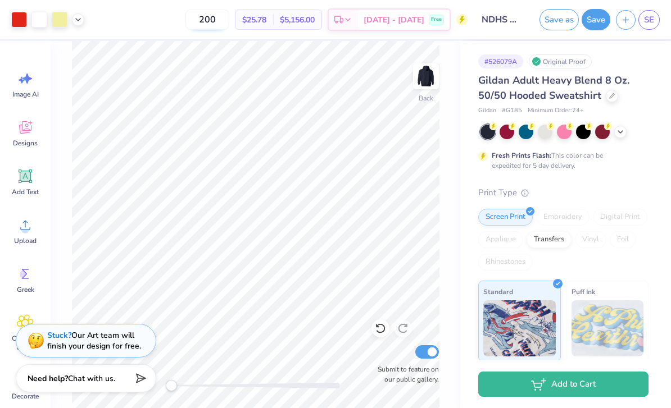
type input "200"
click at [456, 175] on div "Back Submit to feature on our public gallery." at bounding box center [255, 224] width 409 height 367
click at [469, 194] on div "# 526079A Original Proof Gildan Adult Heavy Blend 8 Oz. 50/50 Hooded Sweatshirt…" at bounding box center [565, 288] width 211 height 494
click at [601, 14] on button "Save" at bounding box center [595, 17] width 29 height 21
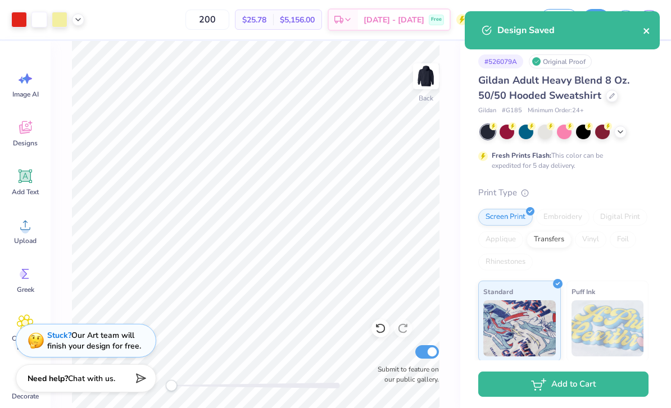
click at [648, 24] on button "close" at bounding box center [646, 30] width 8 height 13
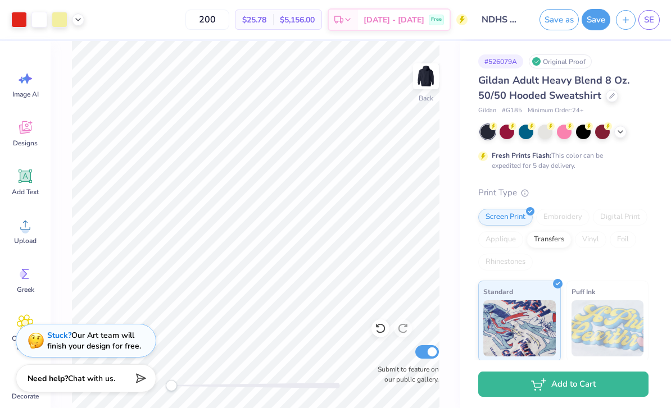
click at [632, 17] on div "Design Saved" at bounding box center [561, 34] width 199 height 51
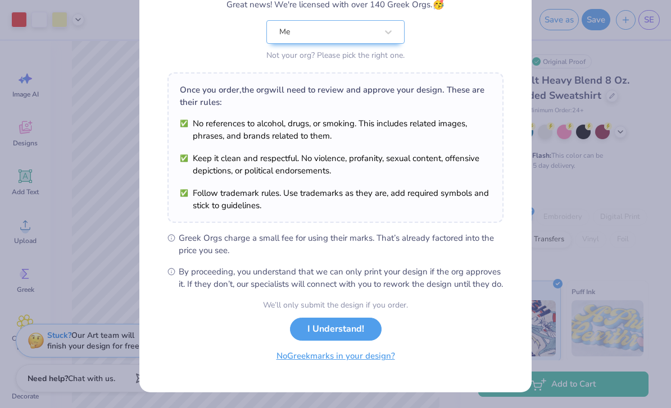
click at [381, 359] on button "No Greek marks in your design?" at bounding box center [336, 356] width 138 height 23
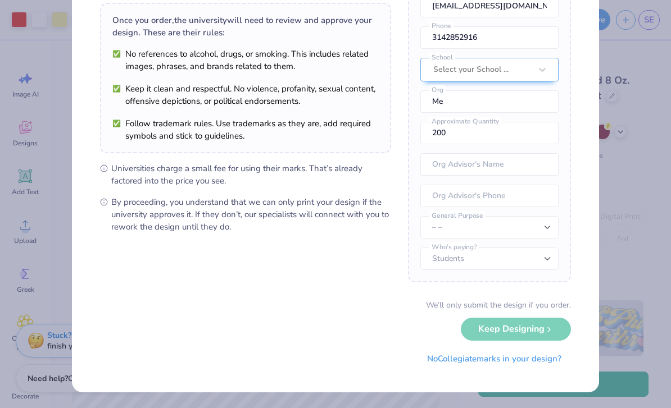
scroll to position [80, 0]
click at [561, 355] on button "No Collegiate marks in your design?" at bounding box center [493, 356] width 153 height 23
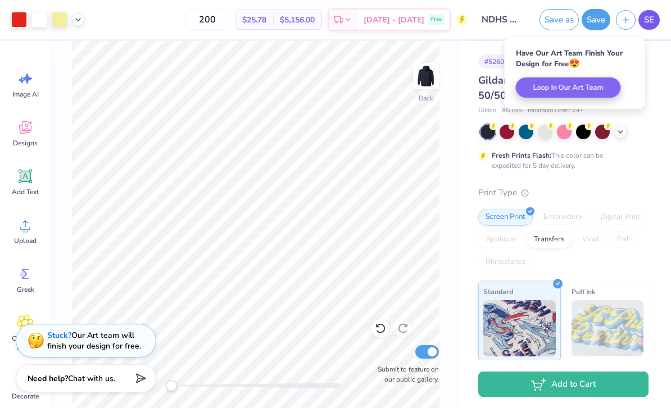
click at [657, 13] on link "SE" at bounding box center [648, 20] width 21 height 20
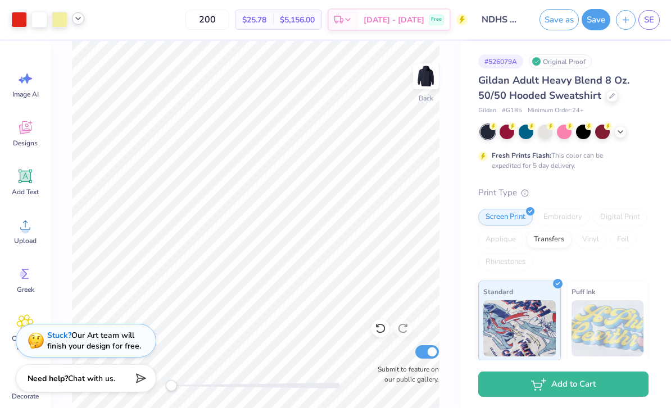
click at [78, 15] on icon at bounding box center [78, 18] width 9 height 9
click at [87, 16] on div "Art colors 200 $25.78 Per Item $5,156.00 Total Est. Delivery Oct 9 - 12 Free De…" at bounding box center [335, 19] width 671 height 39
click at [649, 24] on span "SE" at bounding box center [649, 19] width 10 height 13
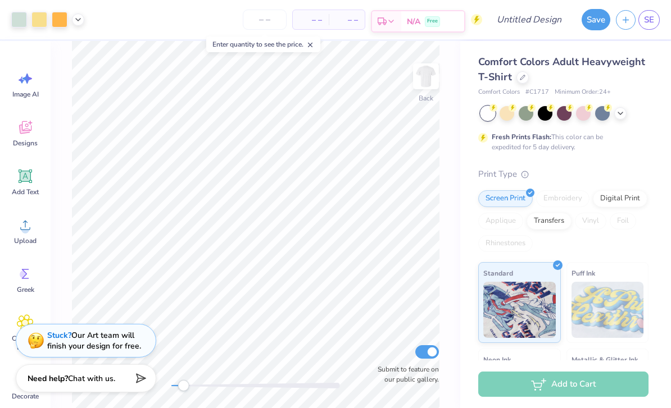
click at [395, 19] on icon at bounding box center [390, 21] width 9 height 9
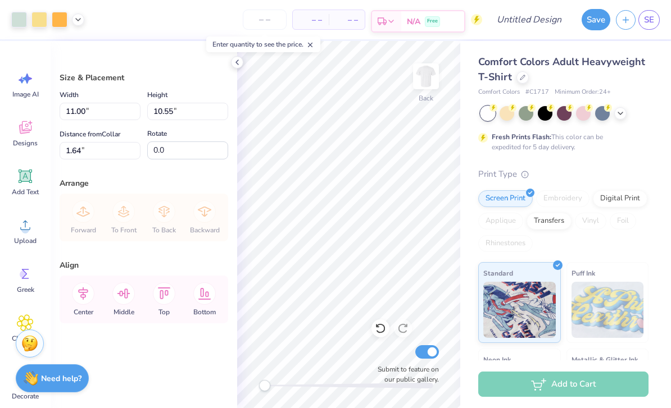
type input "9.81"
type input "9.40"
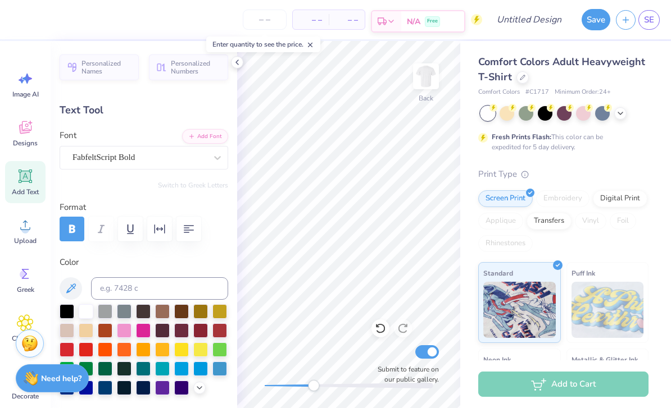
type textarea "c"
type textarea "coming"
type input "3.87"
type input "0.60"
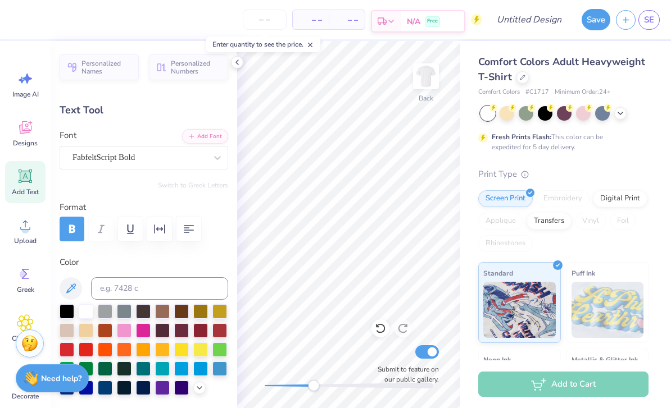
type input "4.05"
type input "3.35"
type input "0.52"
type textarea "Fall"
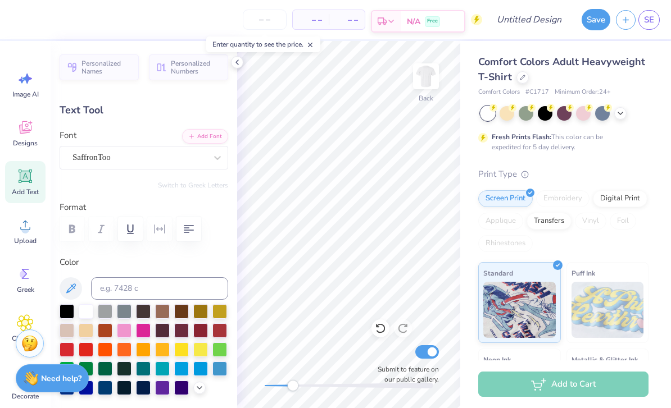
type input "3.27"
type input "1.90"
type input "9.99"
type textarea "Festival"
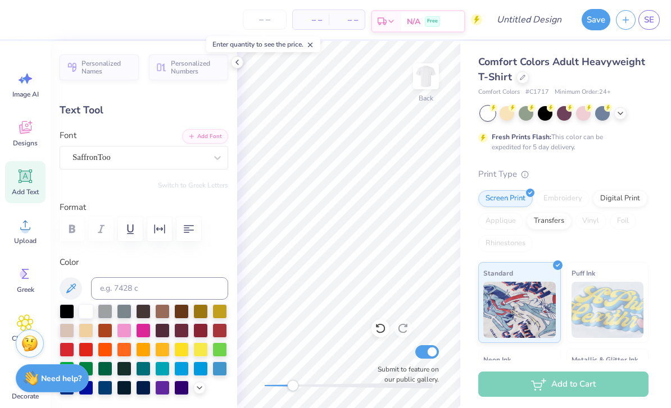
type input "0.0"
type input "5.69"
type input "2.02"
type input "10.21"
type input "-9.0"
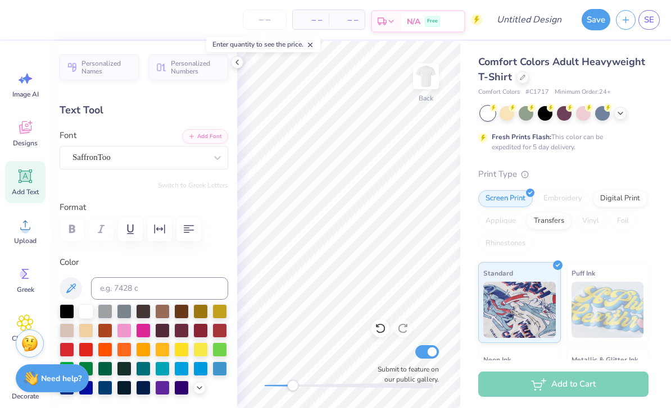
type input "4.60"
type input "1.63"
type input "10.16"
type input "0.0"
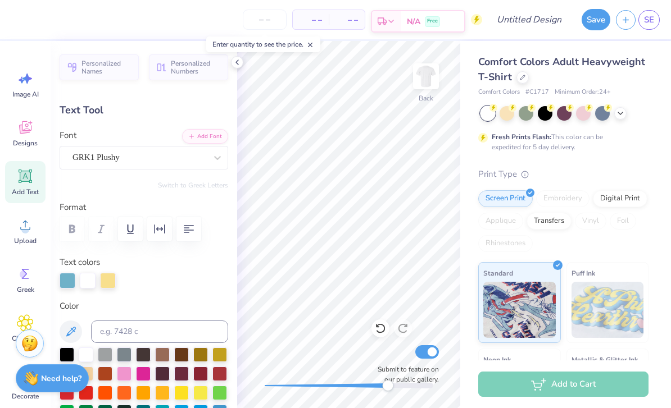
type textarea "N"
type input "0.67"
type input "7.20"
type textarea "D"
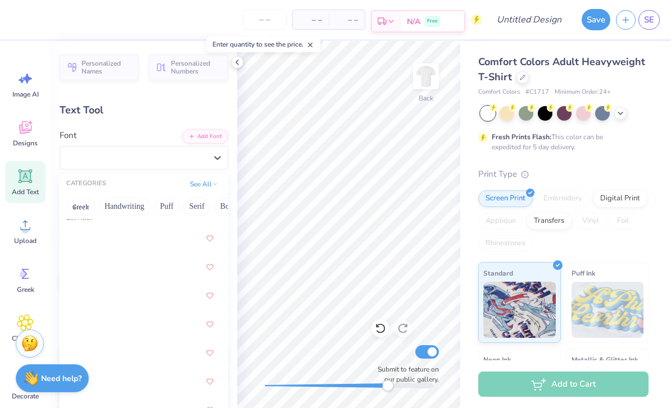
scroll to position [100, 0]
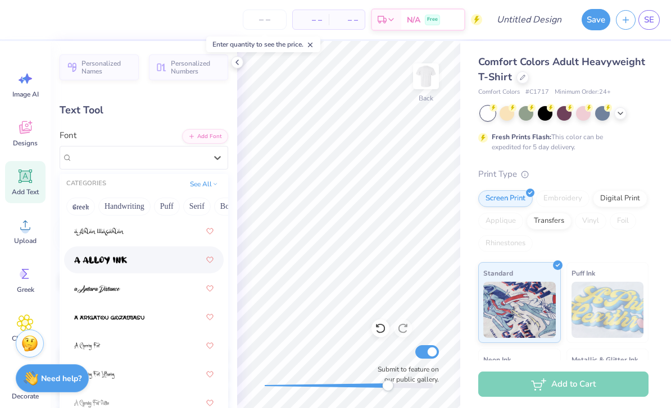
click at [175, 254] on div at bounding box center [143, 260] width 139 height 20
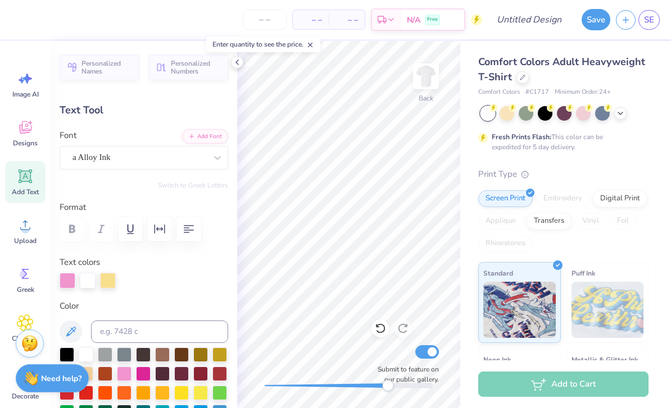
type input "0.91"
type input "0.74"
type input "6.17"
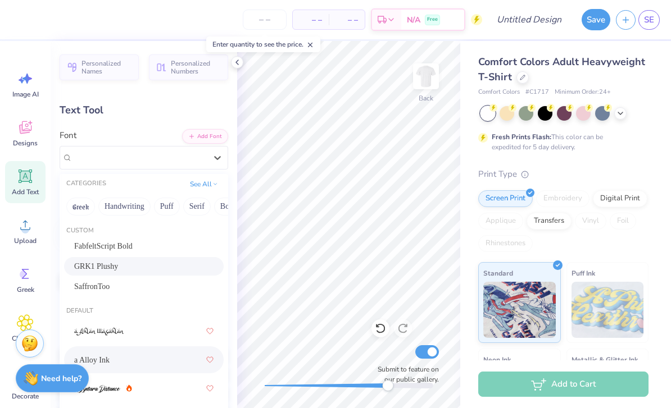
click at [136, 360] on div "a Alloy Ink" at bounding box center [143, 360] width 139 height 20
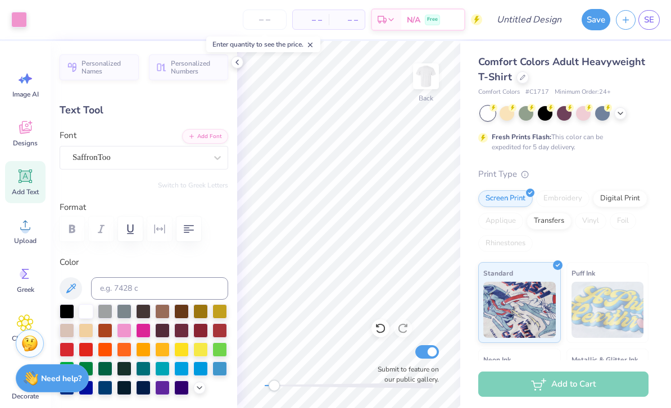
type input "3.90"
type input "1.70"
type input "8.48"
type input "0.0"
type textarea "D"
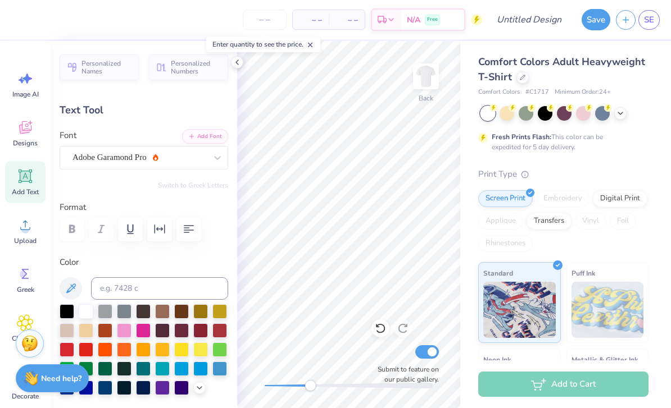
scroll to position [0, 1]
type textarea "SPIRIT"
type input "2.17"
type input "0.44"
type input "9.90"
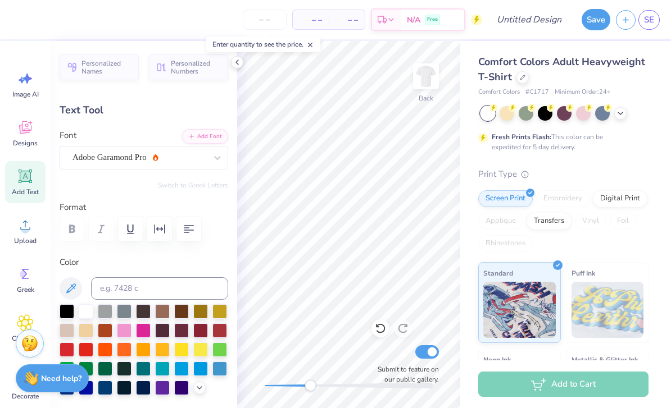
scroll to position [1, 1]
type textarea "SPIRIT"
type input "1.85"
type input "0.45"
type input "11.36"
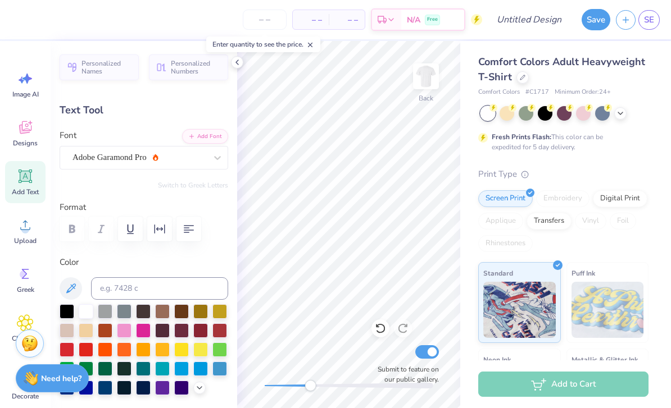
scroll to position [0, 1]
type textarea "WEEK"
type input "9.89"
type input "1.77"
type input "0.43"
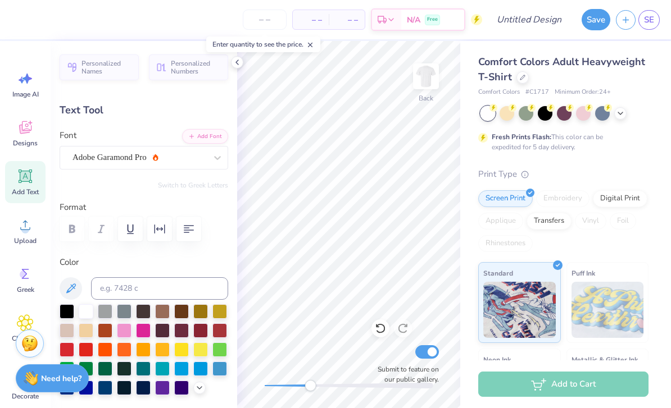
type input "11.37"
type input "1.85"
type input "0.45"
type input "10.18"
click at [235, 61] on icon at bounding box center [237, 62] width 9 height 9
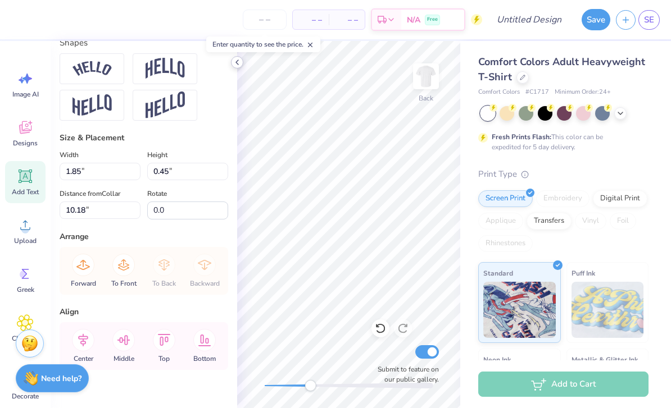
scroll to position [514, 0]
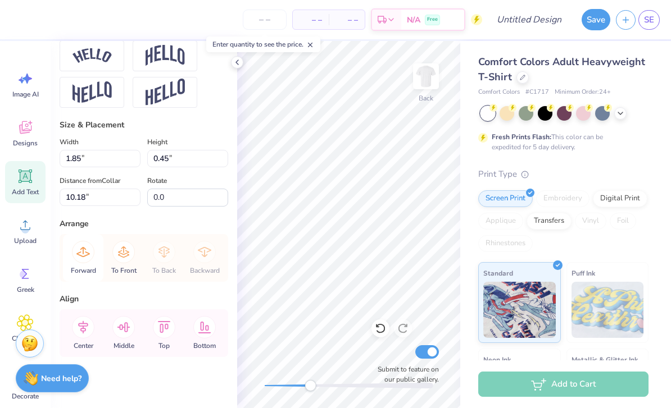
click at [82, 265] on div "Forward" at bounding box center [83, 258] width 40 height 48
click at [88, 253] on icon at bounding box center [82, 252] width 13 height 10
click at [86, 250] on icon at bounding box center [83, 252] width 22 height 22
click at [82, 253] on icon at bounding box center [83, 252] width 22 height 22
click at [126, 258] on icon at bounding box center [123, 252] width 22 height 22
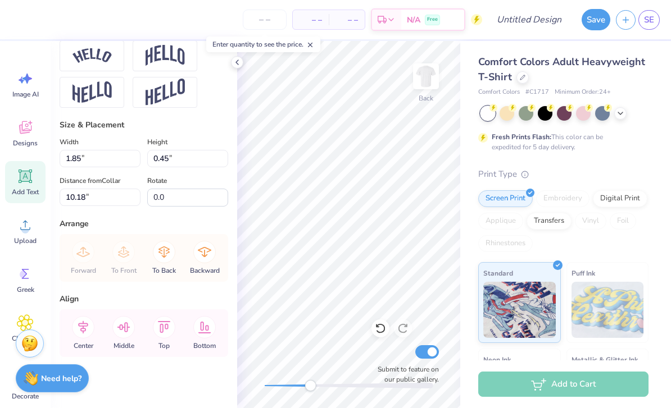
click at [124, 262] on div "Forward To Front To Back Backward" at bounding box center [144, 258] width 162 height 48
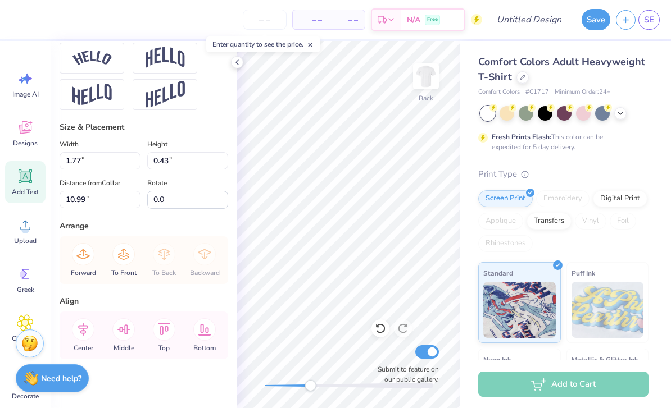
scroll to position [512, 0]
click at [123, 257] on icon at bounding box center [123, 255] width 22 height 22
click at [83, 15] on div at bounding box center [47, 20] width 73 height 16
click at [78, 17] on icon at bounding box center [78, 18] width 9 height 9
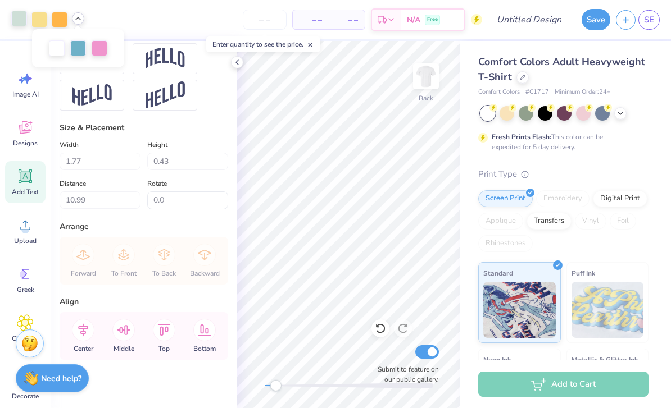
click at [22, 19] on div at bounding box center [19, 19] width 16 height 16
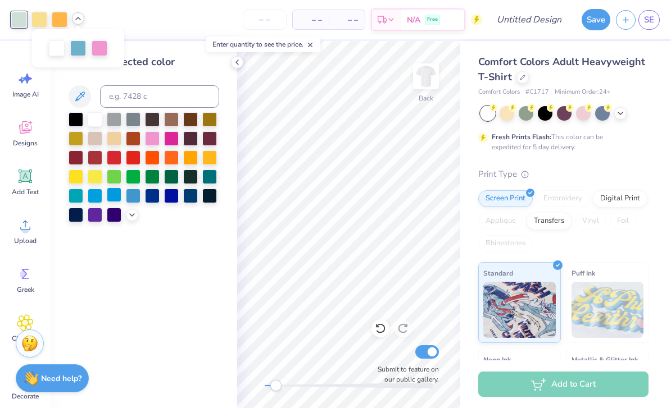
click at [115, 198] on div at bounding box center [114, 195] width 15 height 15
click at [56, 16] on div at bounding box center [60, 19] width 16 height 16
click at [133, 156] on div at bounding box center [133, 156] width 15 height 15
click at [74, 53] on div at bounding box center [78, 47] width 16 height 16
click at [116, 179] on div at bounding box center [114, 175] width 15 height 15
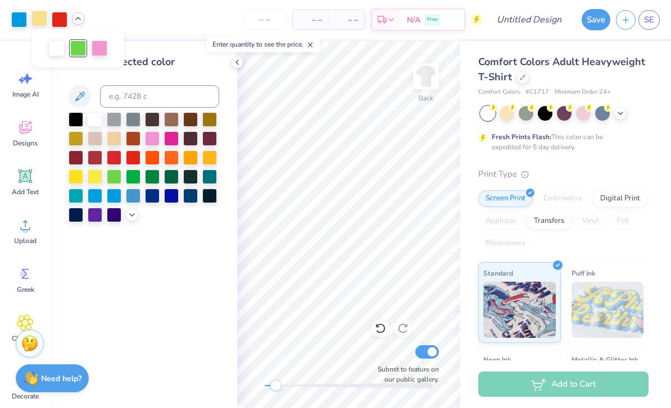
click at [36, 19] on div at bounding box center [39, 19] width 16 height 16
click at [79, 178] on div at bounding box center [76, 175] width 15 height 15
click at [99, 51] on div at bounding box center [100, 47] width 16 height 16
click at [211, 200] on div at bounding box center [209, 195] width 15 height 15
click at [80, 54] on div at bounding box center [78, 47] width 16 height 16
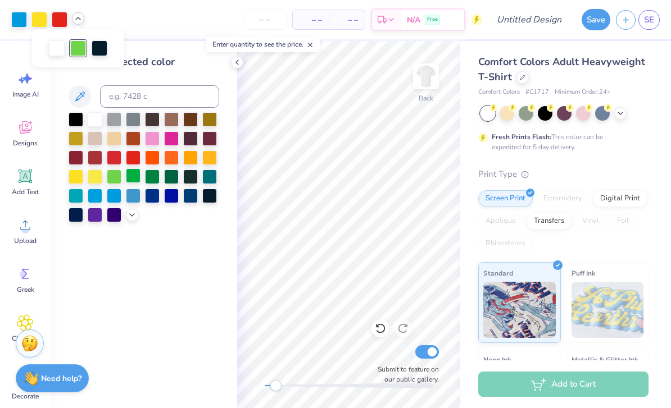
click at [136, 177] on div at bounding box center [133, 175] width 15 height 15
click at [177, 202] on div at bounding box center [171, 195] width 15 height 15
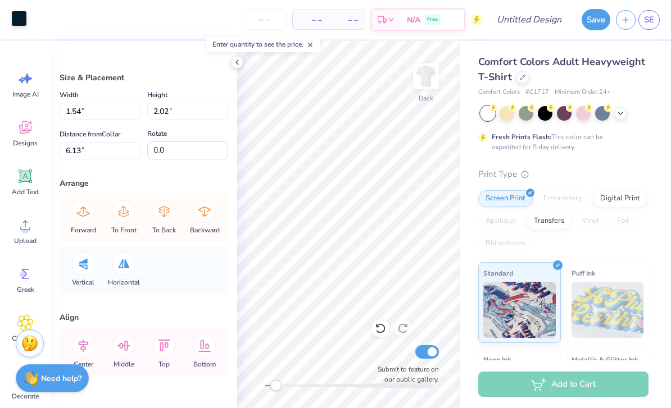
click at [20, 14] on div at bounding box center [19, 19] width 16 height 16
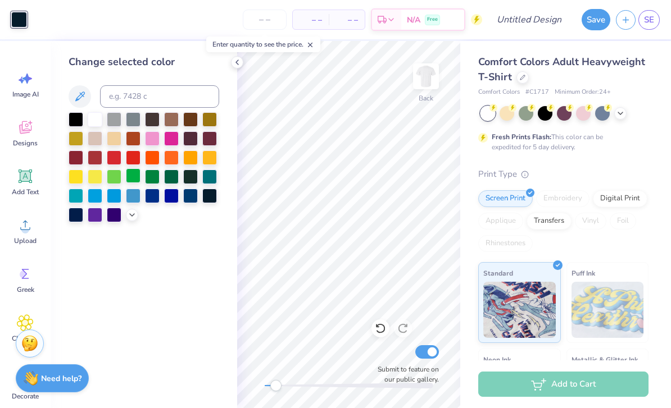
click at [134, 177] on div at bounding box center [133, 175] width 15 height 15
click at [114, 158] on div at bounding box center [114, 156] width 15 height 15
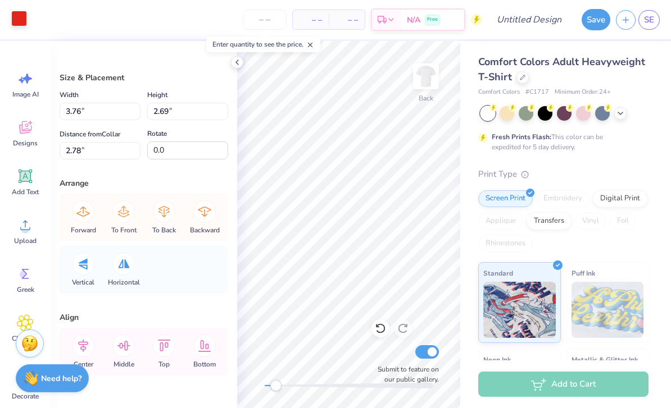
click at [21, 20] on div at bounding box center [19, 19] width 16 height 16
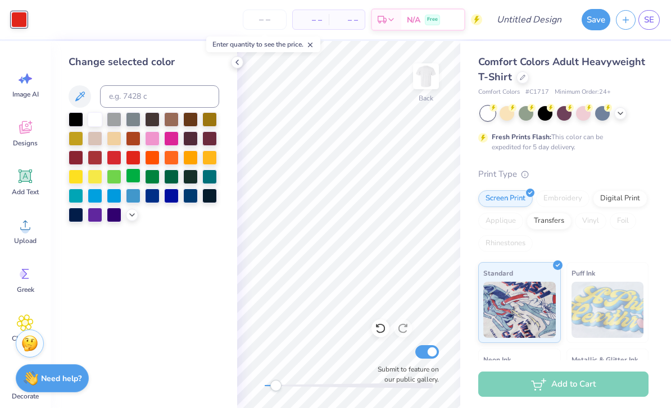
click at [134, 177] on div at bounding box center [133, 175] width 15 height 15
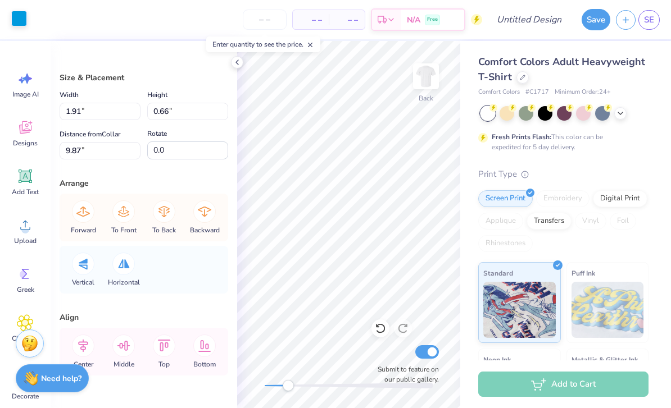
click at [16, 26] on div at bounding box center [19, 19] width 16 height 16
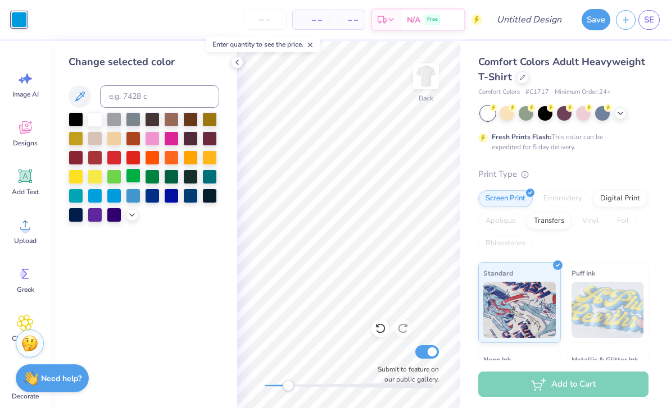
click at [130, 179] on div at bounding box center [133, 175] width 15 height 15
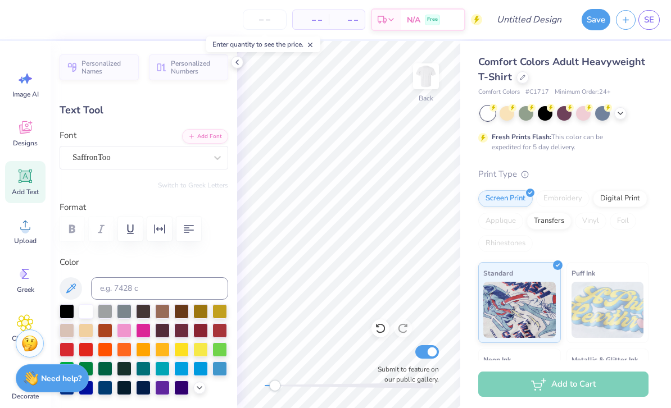
type input "0.0"
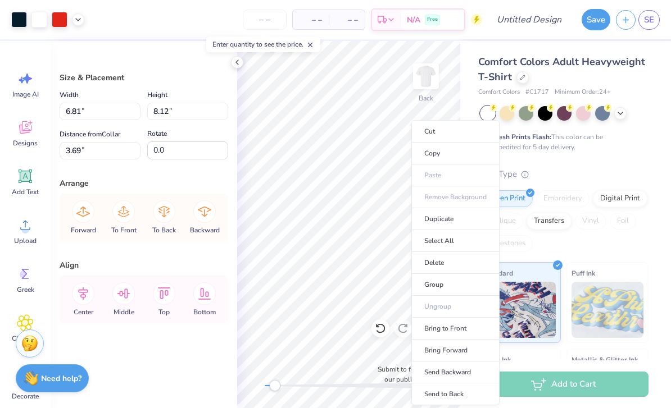
type input "3.58"
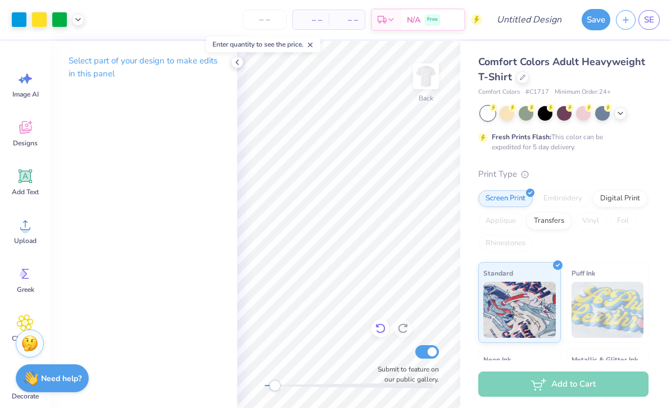
click at [377, 328] on icon at bounding box center [380, 328] width 11 height 11
click at [379, 332] on icon at bounding box center [380, 329] width 10 height 10
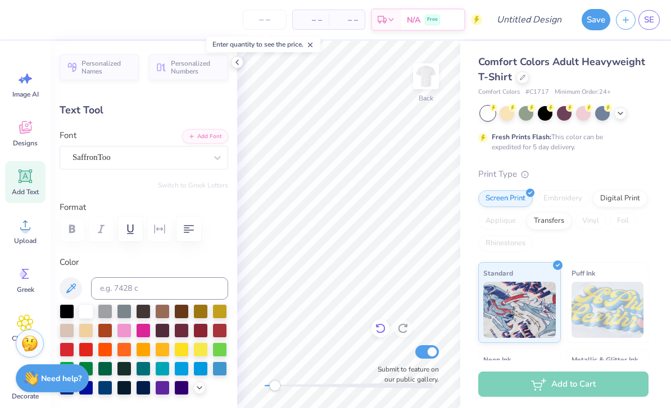
type input "3.90"
type input "1.70"
type input "8.69"
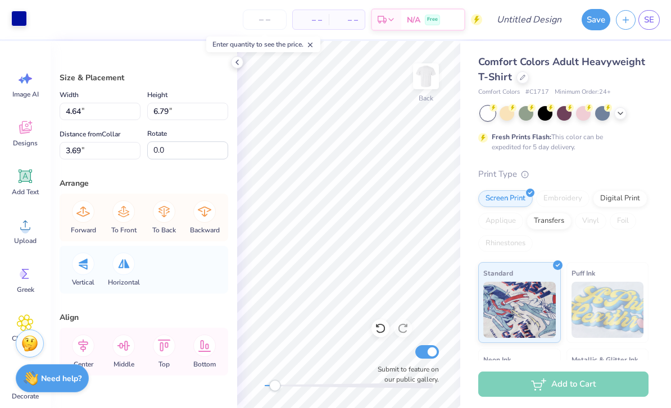
click at [16, 22] on div at bounding box center [19, 19] width 16 height 16
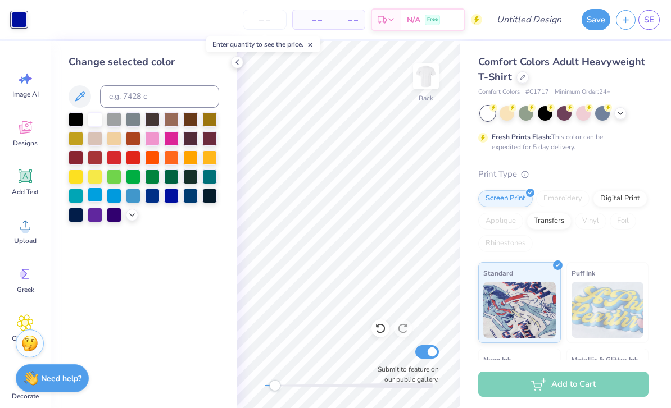
click at [97, 200] on div at bounding box center [95, 195] width 15 height 15
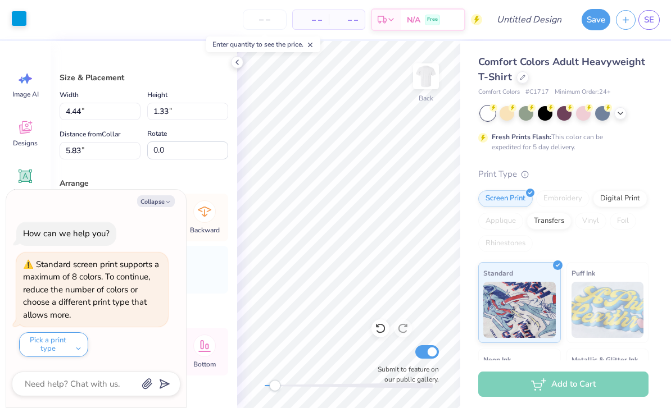
click at [21, 24] on div at bounding box center [19, 19] width 16 height 16
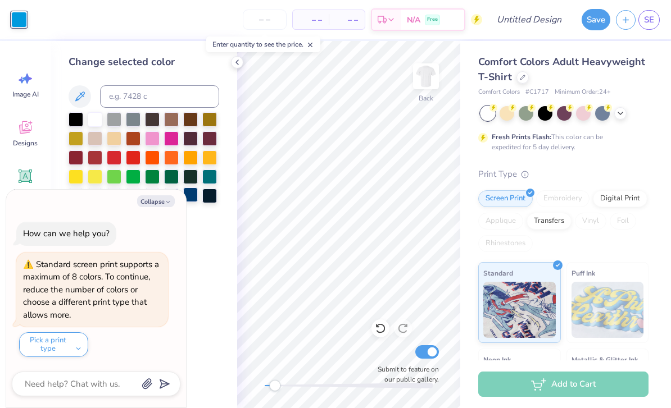
click at [191, 200] on div at bounding box center [190, 195] width 15 height 15
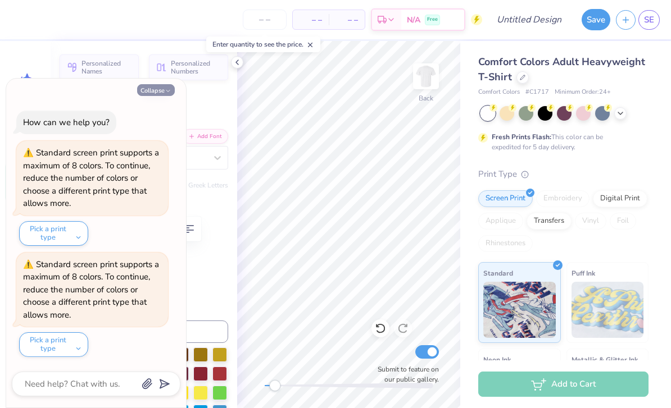
click at [163, 93] on button "Collapse" at bounding box center [156, 90] width 38 height 12
type textarea "x"
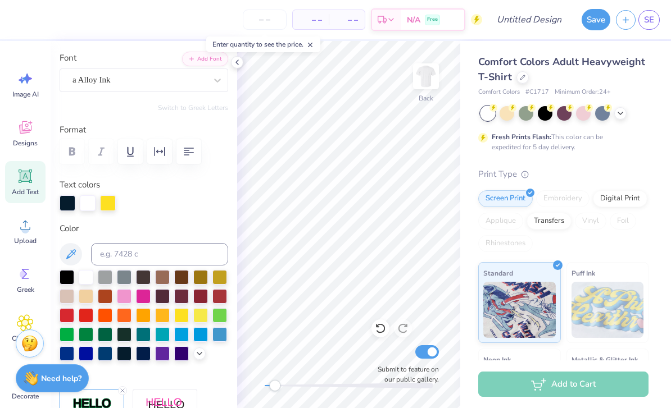
scroll to position [79, 0]
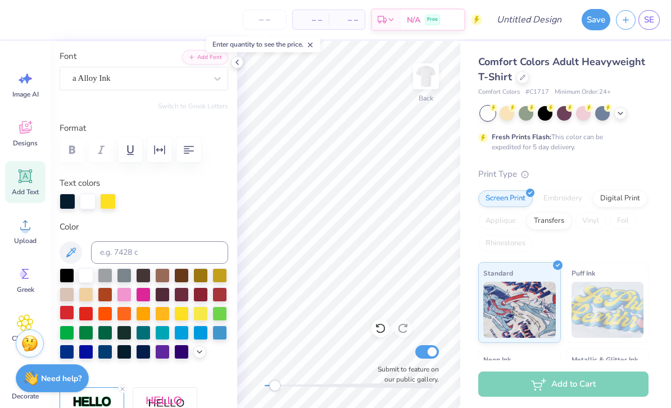
click at [74, 320] on div at bounding box center [67, 313] width 15 height 15
click at [88, 317] on div at bounding box center [86, 313] width 15 height 15
